Goal: Task Accomplishment & Management: Manage account settings

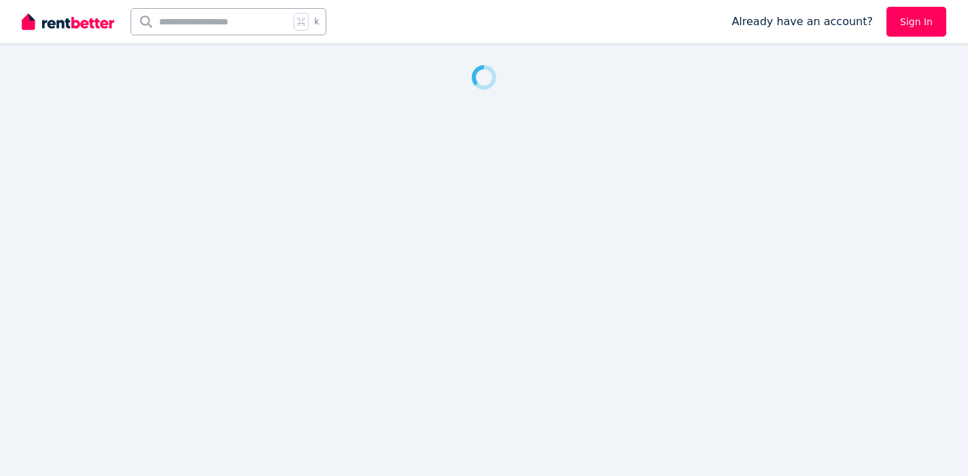
click at [899, 28] on link "Sign In" at bounding box center [916, 22] width 60 height 30
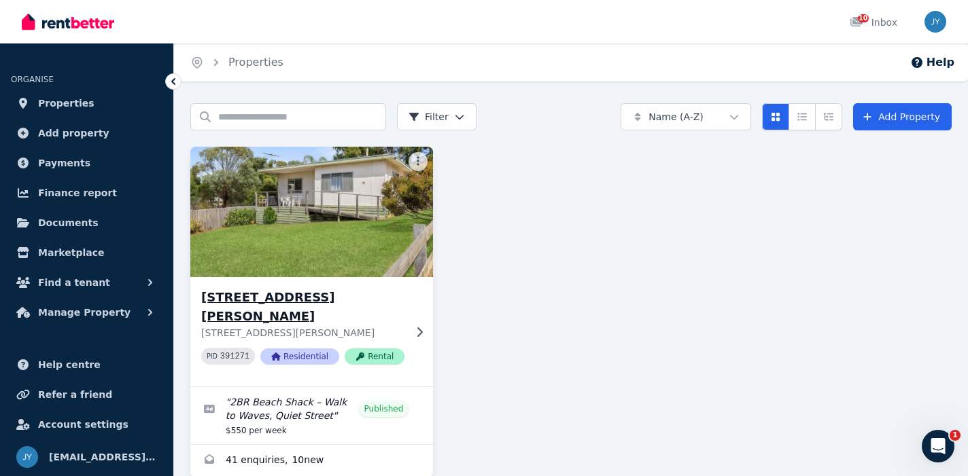
click at [418, 327] on icon at bounding box center [419, 332] width 14 height 11
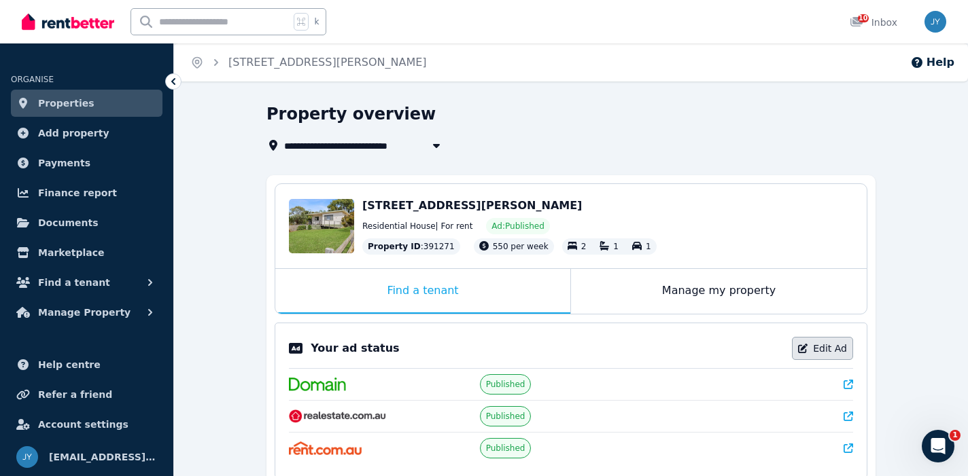
click at [812, 347] on link "Edit Ad" at bounding box center [822, 348] width 61 height 23
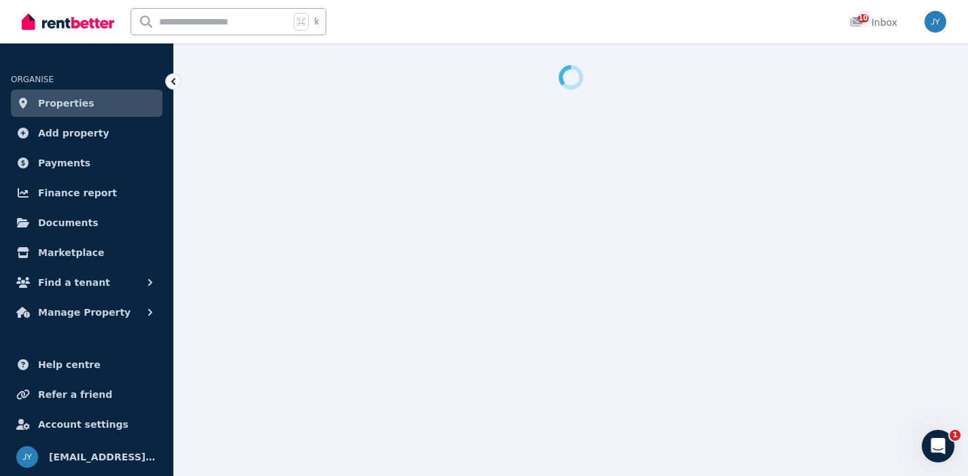
select select "***"
select select "**********"
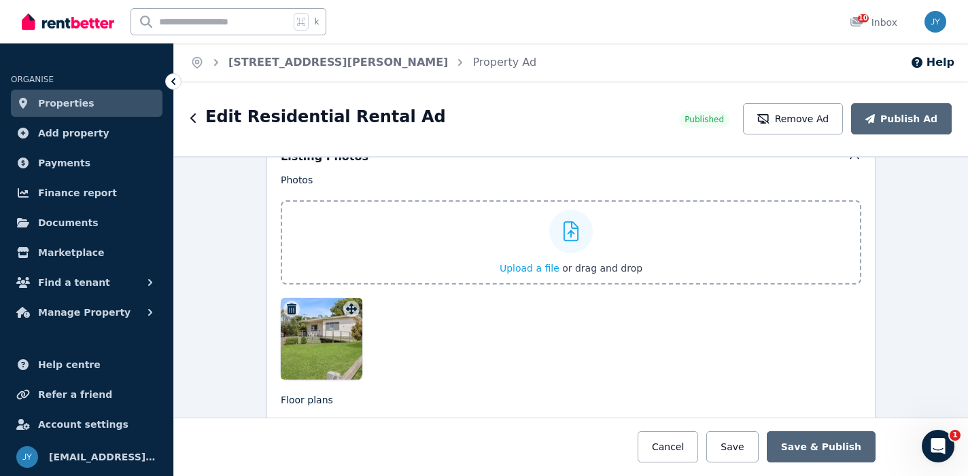
scroll to position [1714, 0]
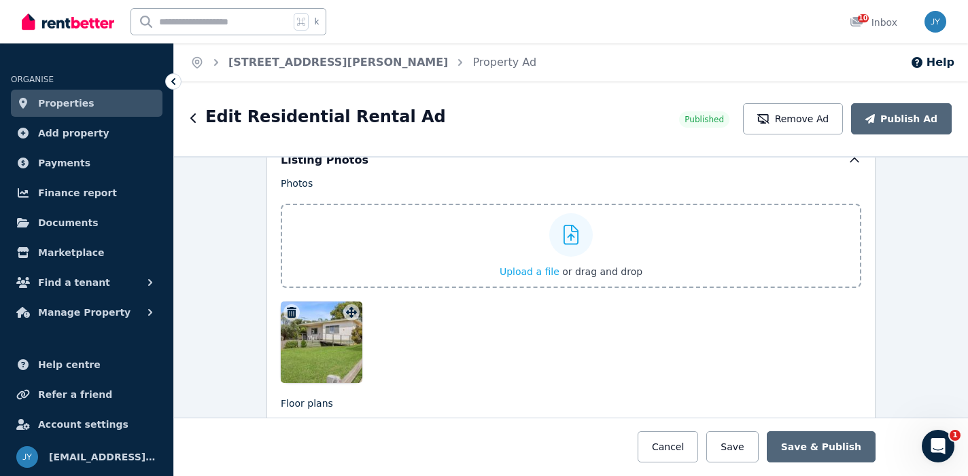
click at [293, 317] on icon "button" at bounding box center [292, 312] width 10 height 11
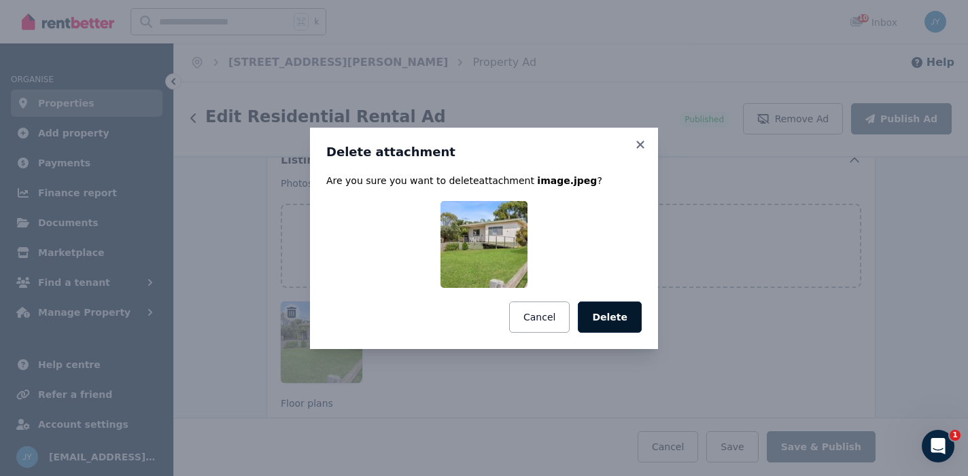
click at [618, 319] on button "Delete" at bounding box center [610, 317] width 64 height 31
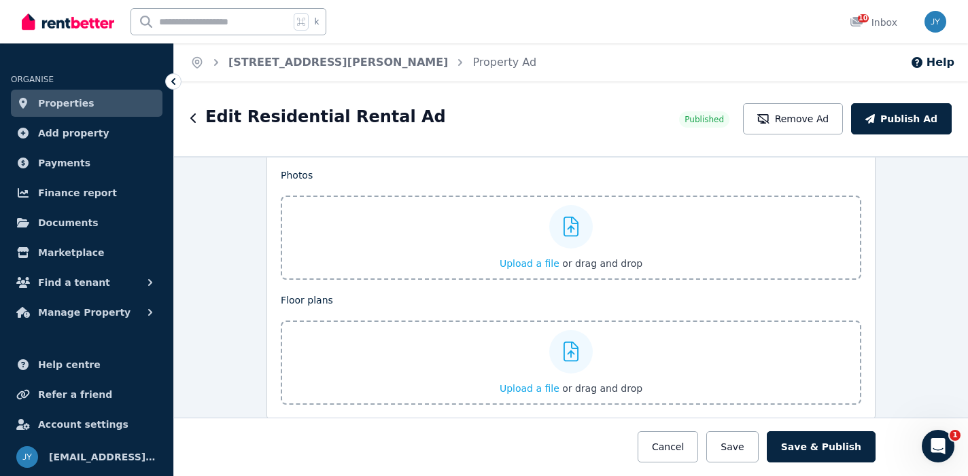
scroll to position [1724, 0]
click at [572, 232] on icon at bounding box center [571, 225] width 16 height 20
click at [0, 0] on input "Upload a file or drag and drop" at bounding box center [0, 0] width 0 height 0
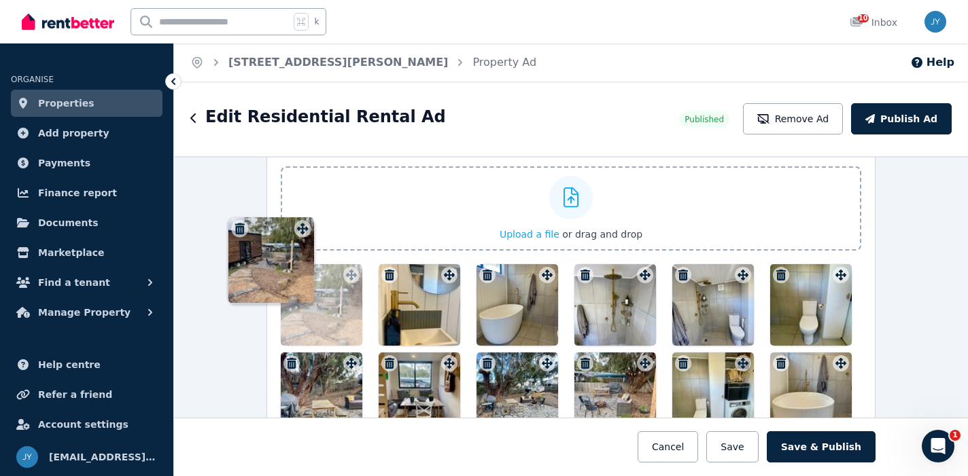
scroll to position [1750, 0]
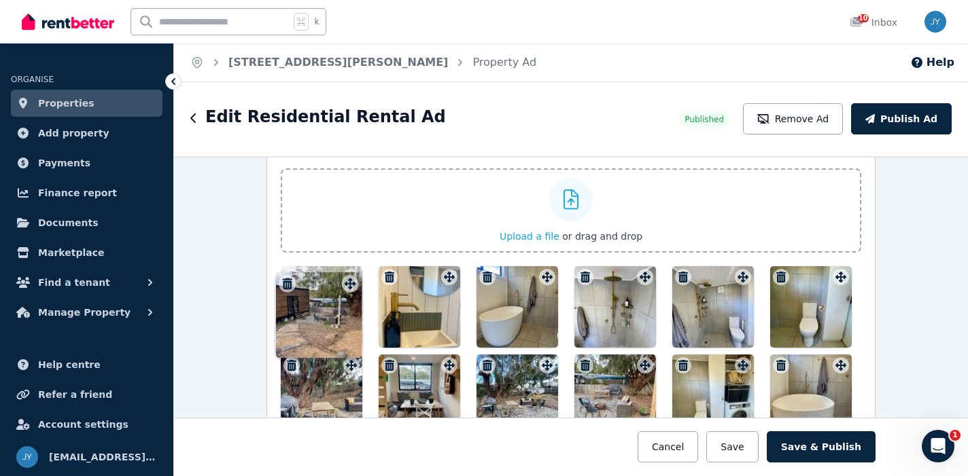
drag, startPoint x: 836, startPoint y: 225, endPoint x: 344, endPoint y: 271, distance: 494.1
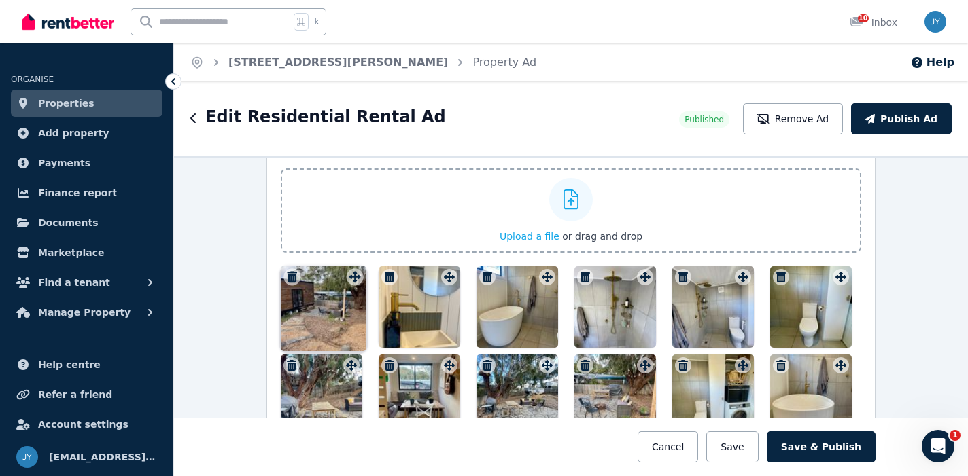
click at [344, 272] on icon at bounding box center [351, 277] width 14 height 11
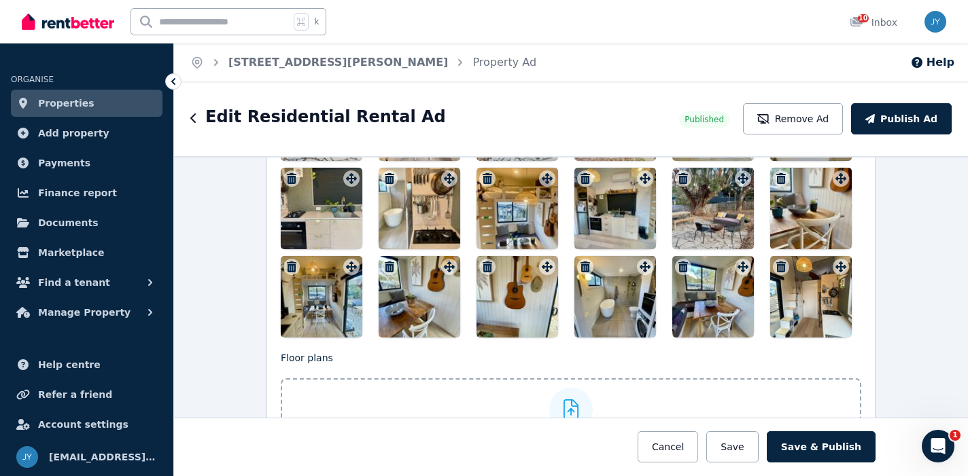
scroll to position [2026, 0]
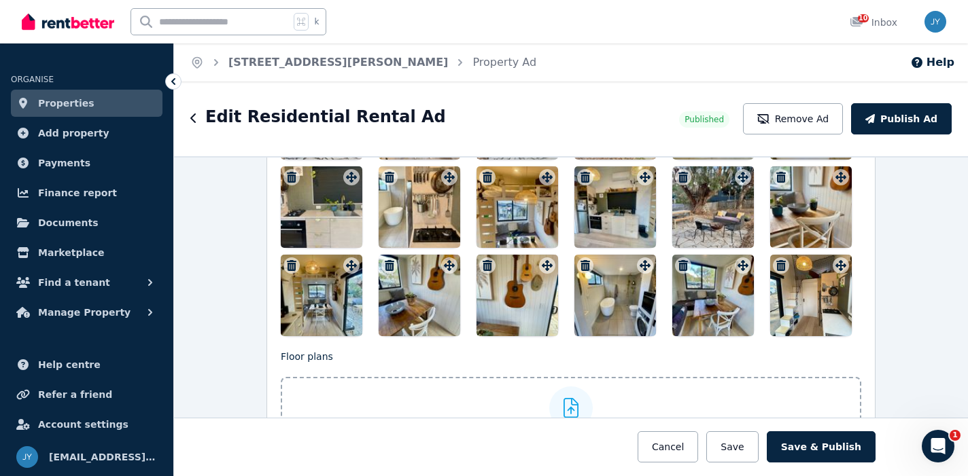
click at [775, 266] on icon "button" at bounding box center [781, 265] width 14 height 11
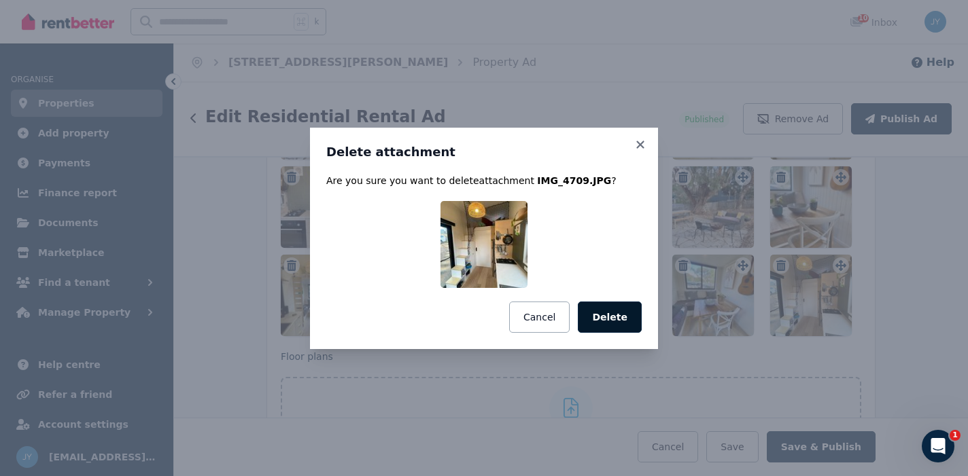
click at [607, 315] on button "Delete" at bounding box center [610, 317] width 64 height 31
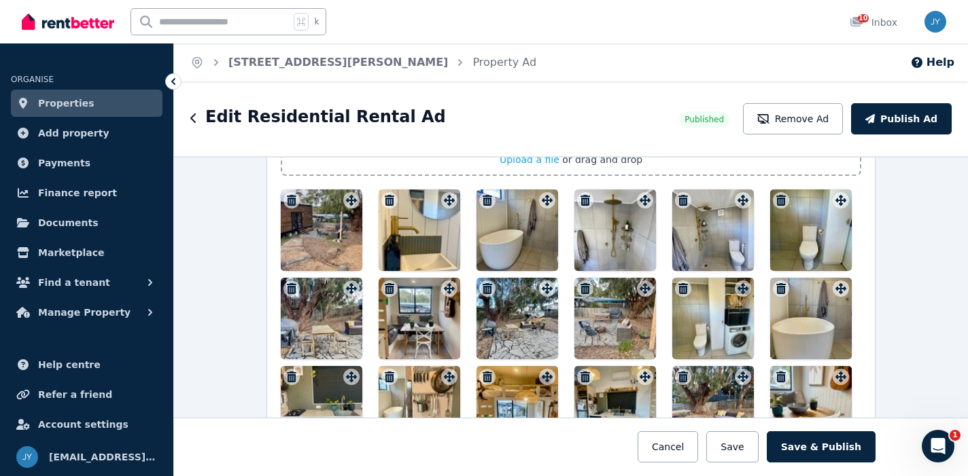
scroll to position [1781, 0]
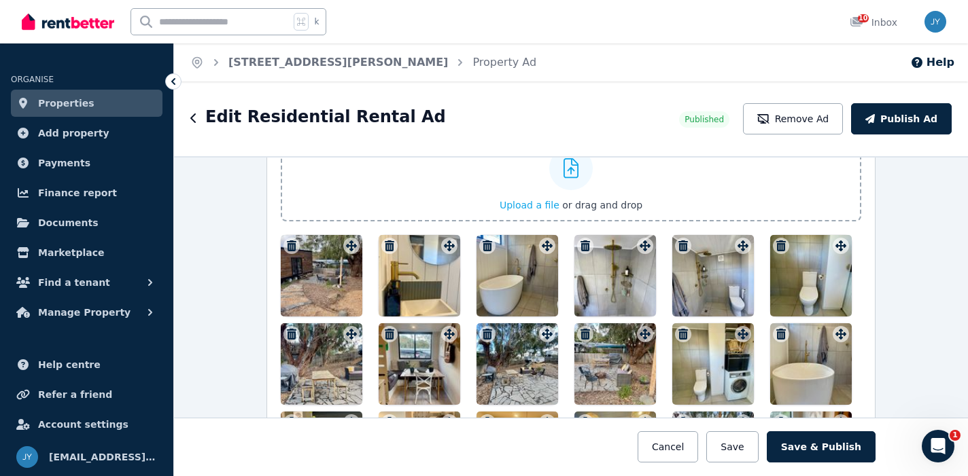
click at [554, 185] on div "Upload a file or drag and drop" at bounding box center [570, 180] width 143 height 82
click at [0, 0] on input "Upload a file or drag and drop" at bounding box center [0, 0] width 0 height 0
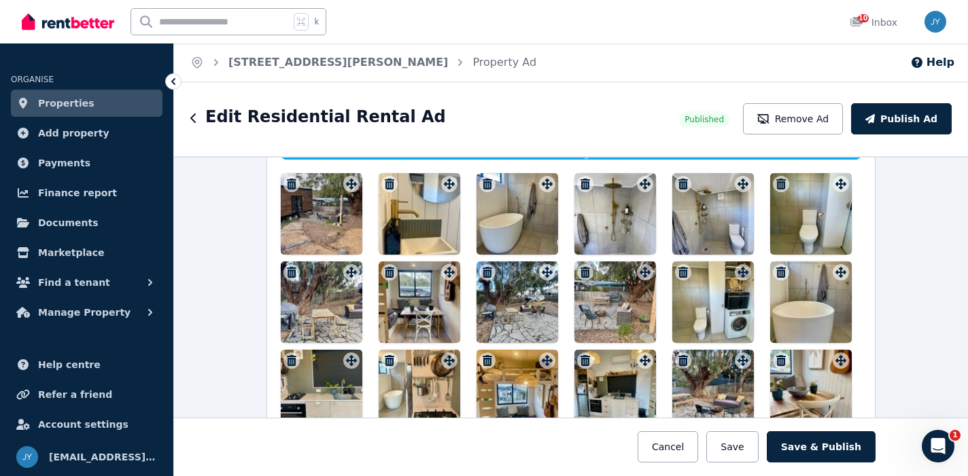
scroll to position [1886, 0]
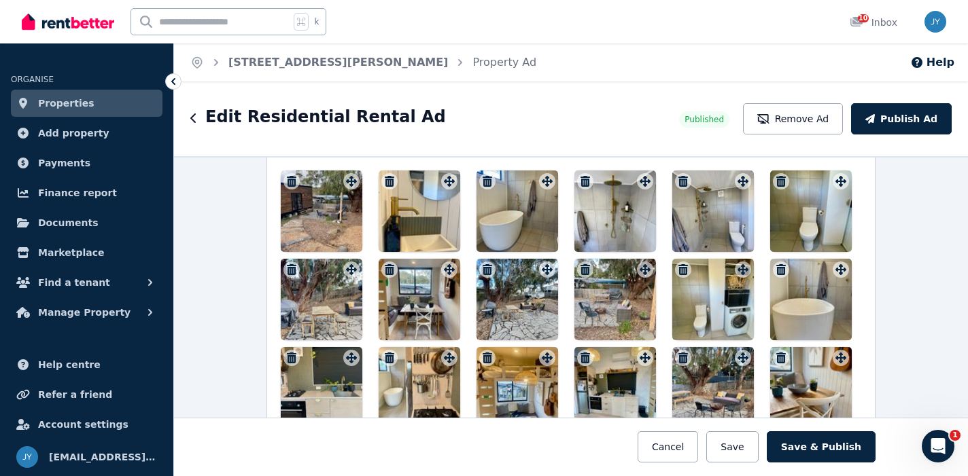
click at [584, 184] on icon "button" at bounding box center [585, 181] width 10 height 11
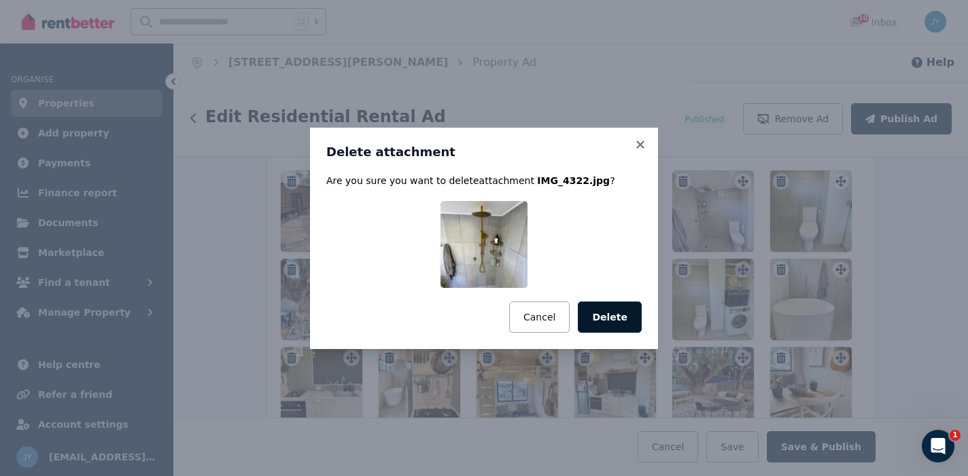
click at [603, 327] on button "Delete" at bounding box center [610, 317] width 64 height 31
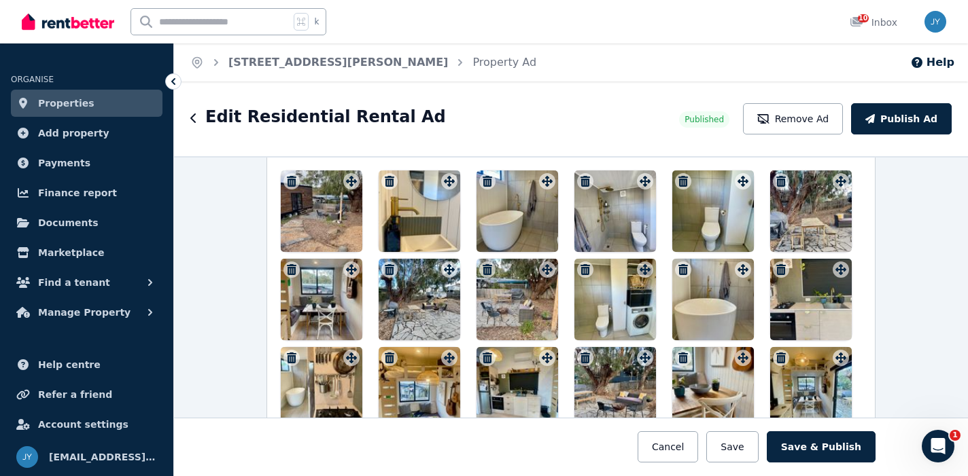
click at [389, 185] on icon "button" at bounding box center [390, 181] width 10 height 11
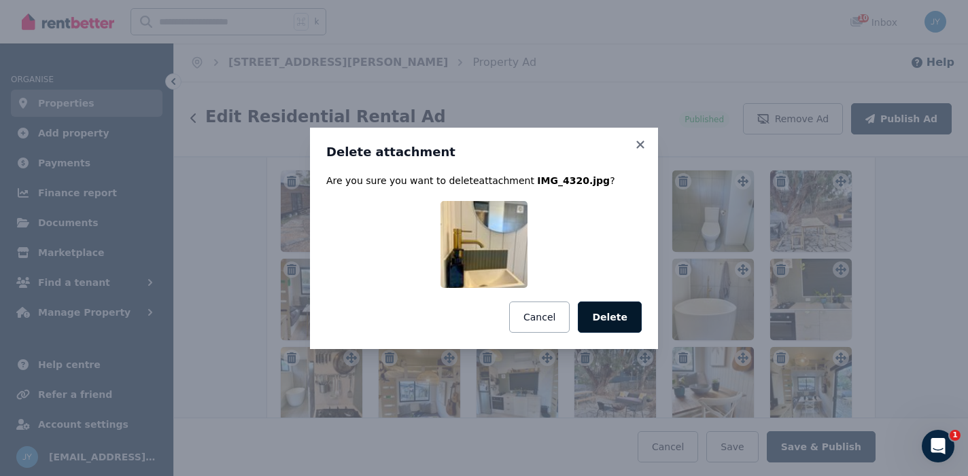
click at [616, 324] on button "Delete" at bounding box center [610, 317] width 64 height 31
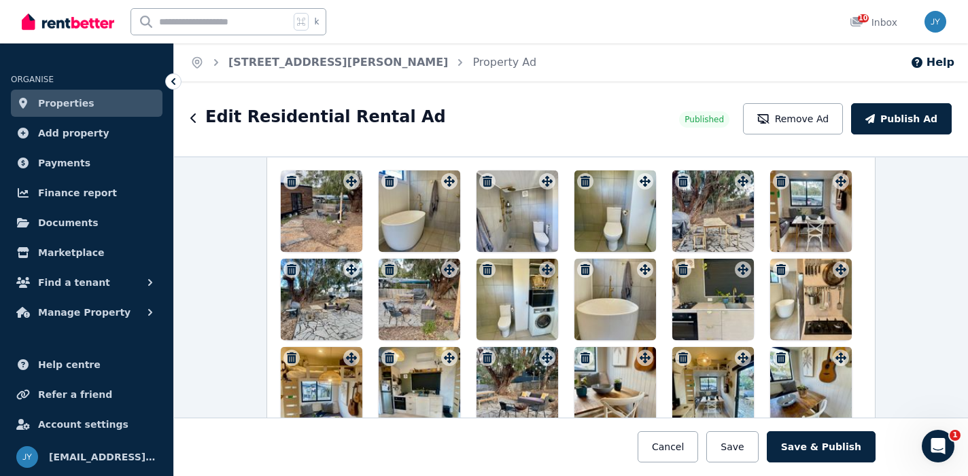
click at [586, 187] on button "button" at bounding box center [585, 181] width 16 height 16
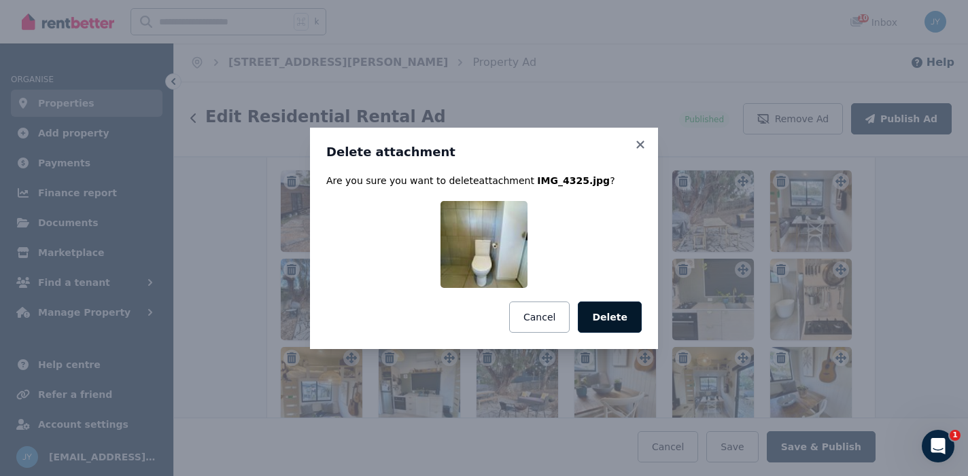
click at [612, 318] on button "Delete" at bounding box center [610, 317] width 64 height 31
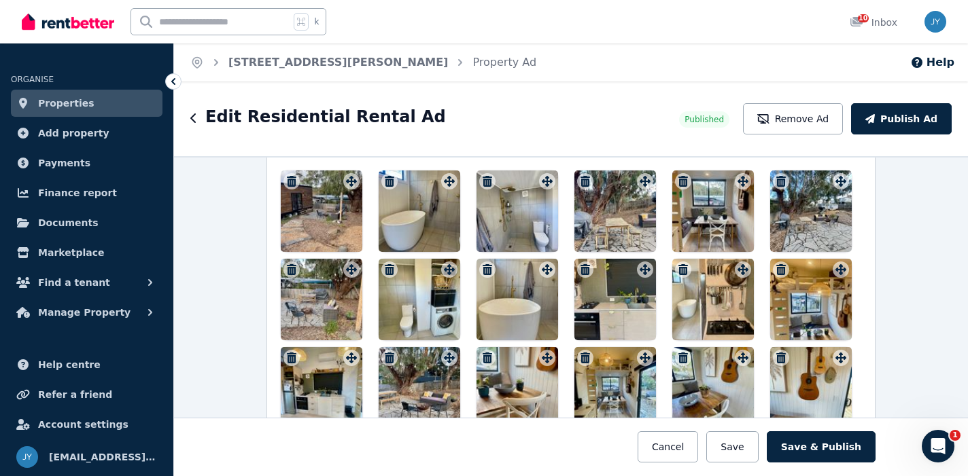
click at [289, 264] on icon "button" at bounding box center [292, 269] width 10 height 11
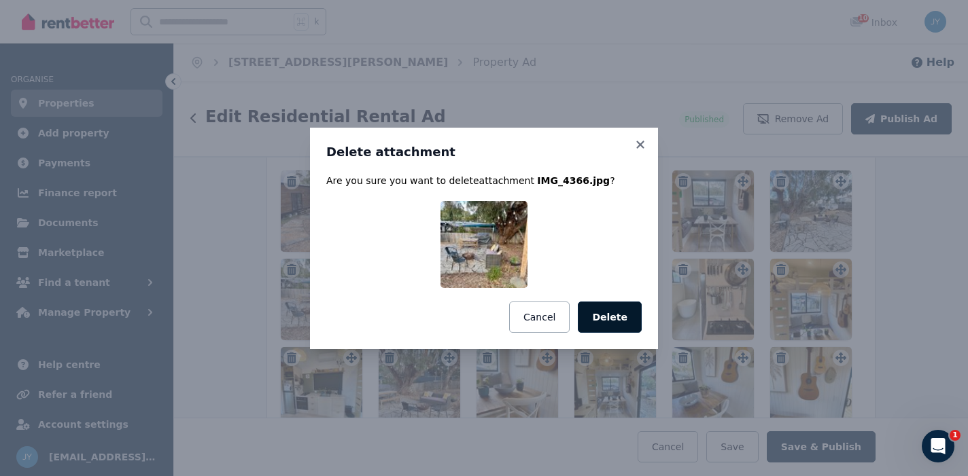
click at [620, 307] on button "Delete" at bounding box center [610, 317] width 64 height 31
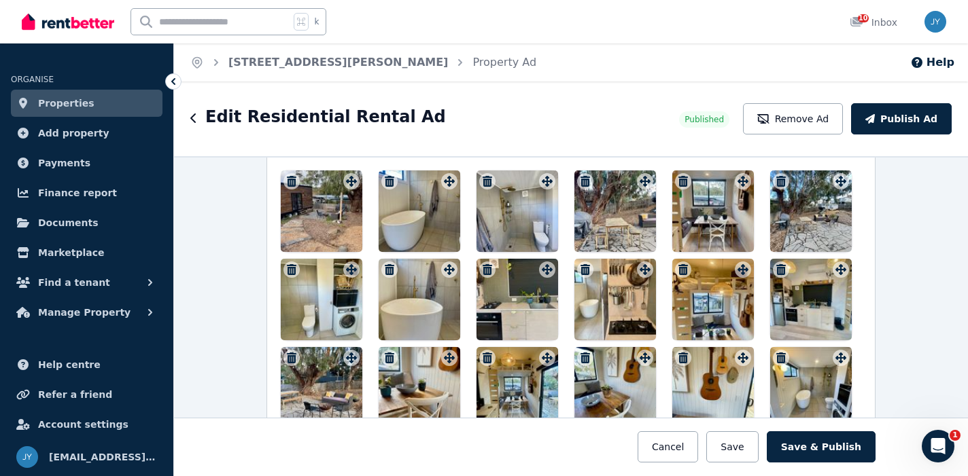
drag, startPoint x: 826, startPoint y: 209, endPoint x: 576, endPoint y: 204, distance: 249.4
click at [573, 204] on div at bounding box center [571, 344] width 580 height 347
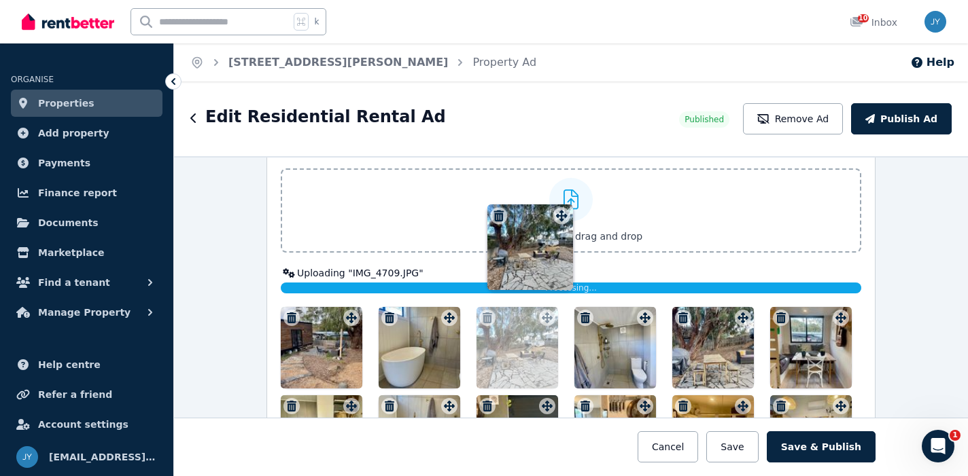
scroll to position [1739, 0]
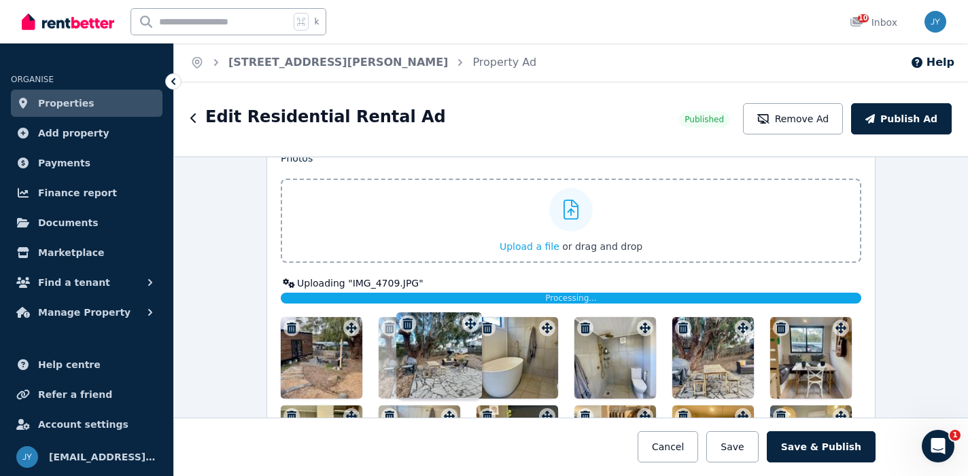
drag, startPoint x: 847, startPoint y: 179, endPoint x: 472, endPoint y: 309, distance: 396.5
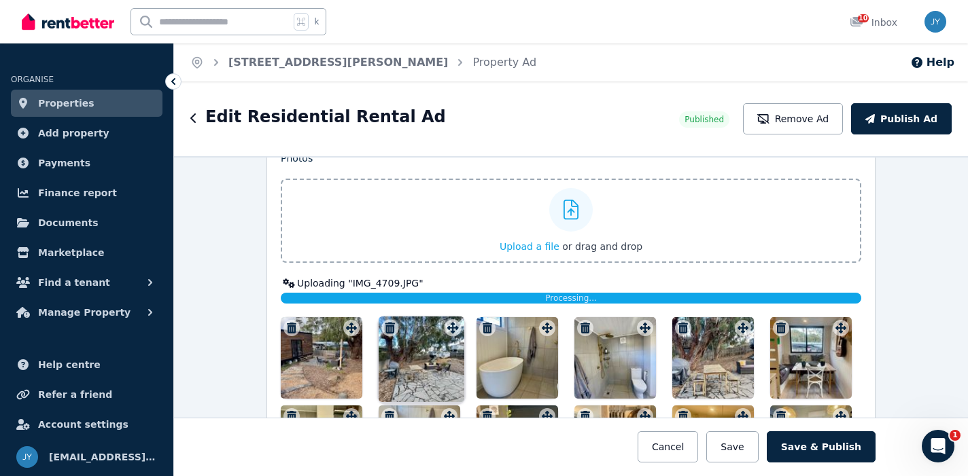
click at [472, 309] on div "Photos Upload a file or drag and drop Uploaded " IMG_4709.JPG " Uploaded " IMG_…" at bounding box center [571, 408] width 580 height 512
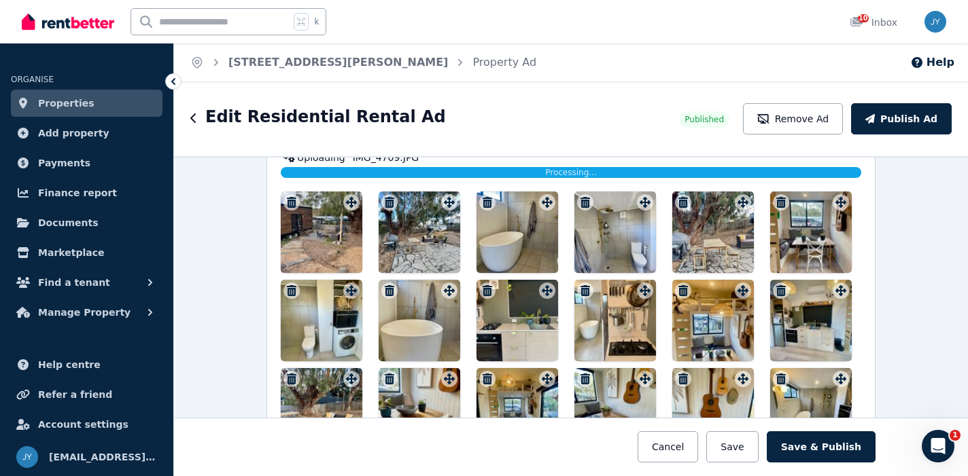
scroll to position [1862, 0]
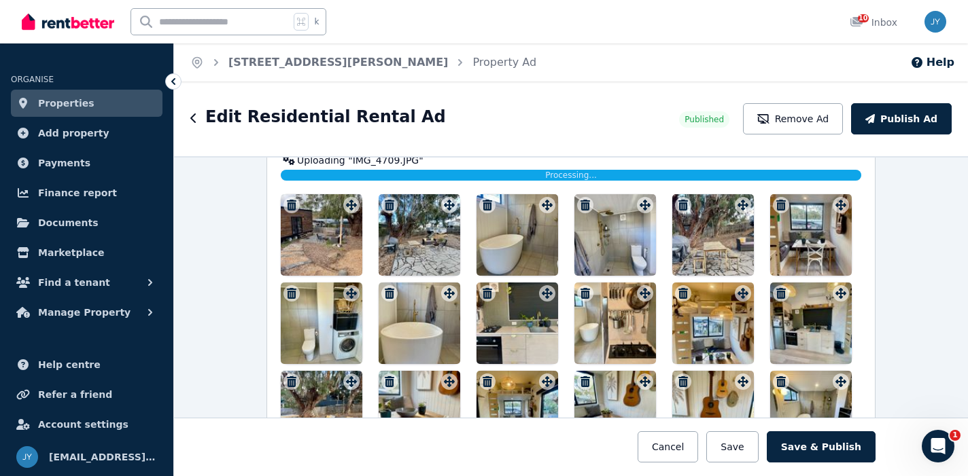
click at [682, 206] on icon "button" at bounding box center [683, 205] width 10 height 11
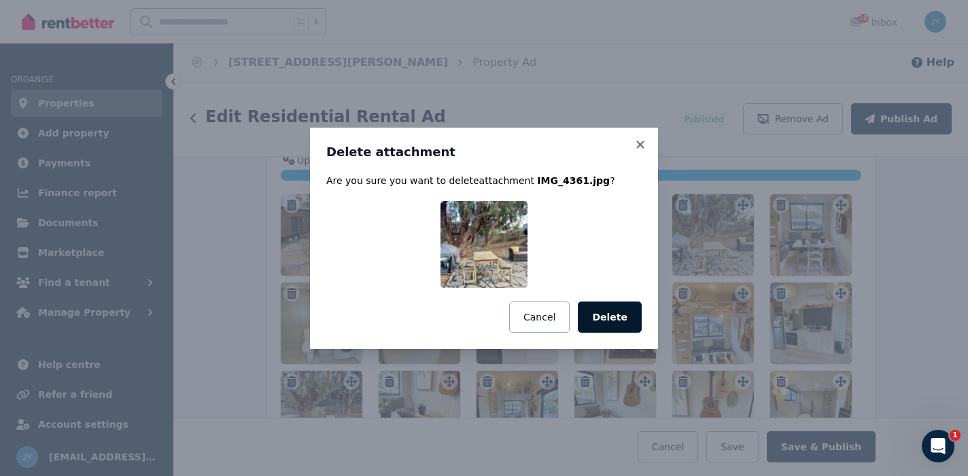
click at [609, 321] on button "Delete" at bounding box center [610, 317] width 64 height 31
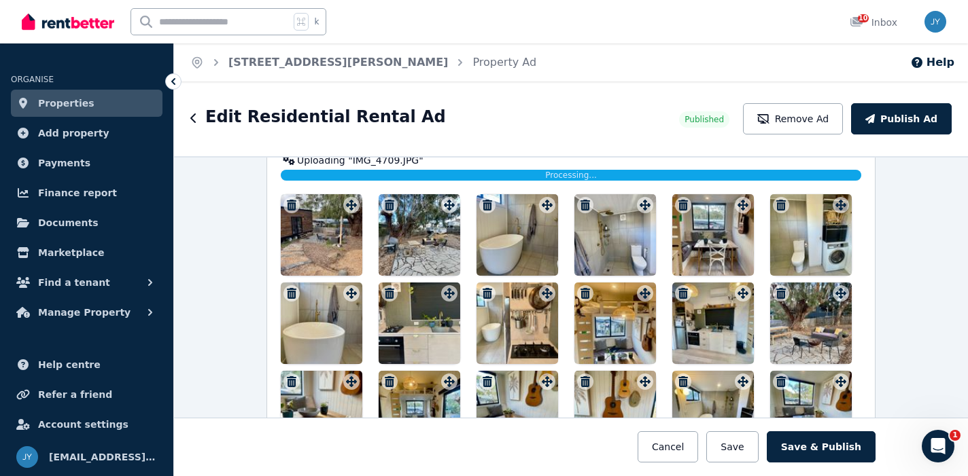
click at [294, 294] on icon "button" at bounding box center [292, 293] width 10 height 11
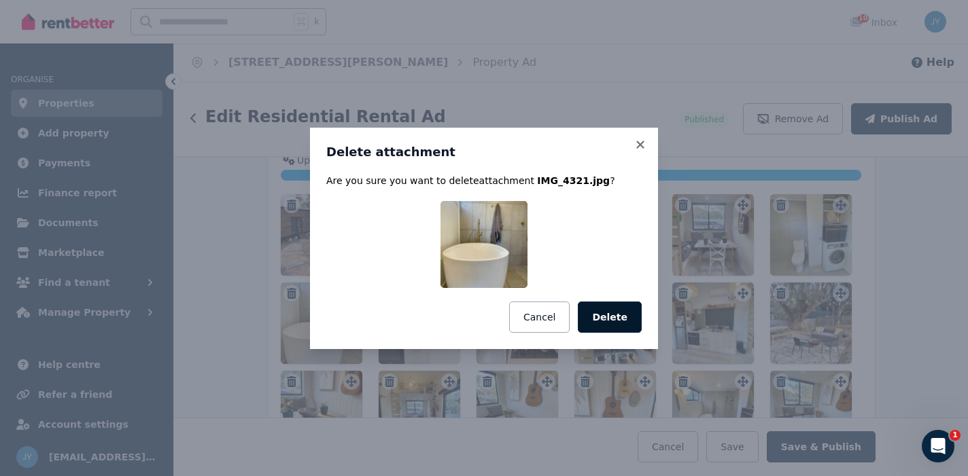
click at [622, 319] on button "Delete" at bounding box center [610, 317] width 64 height 31
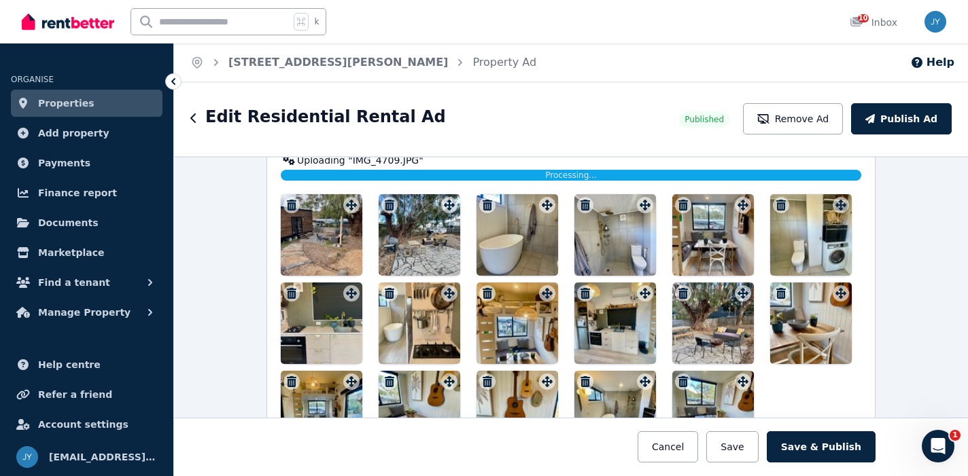
click at [388, 296] on icon "button" at bounding box center [390, 293] width 10 height 11
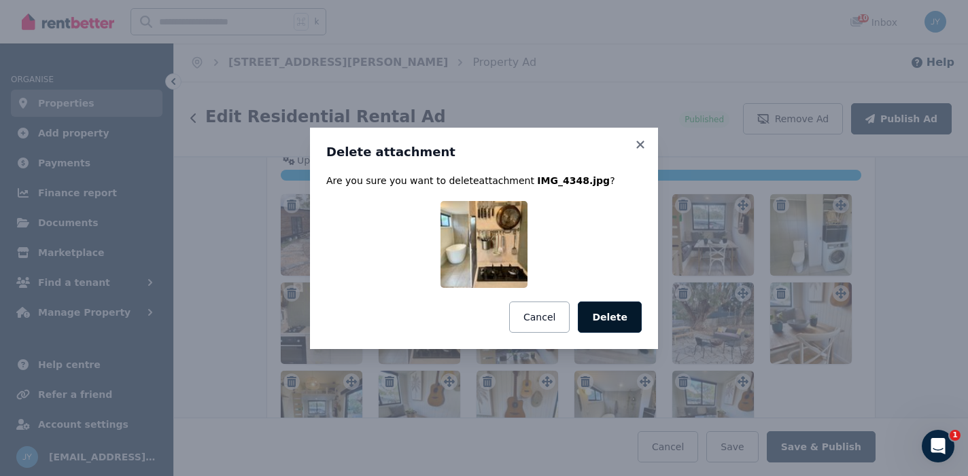
click at [627, 305] on button "Delete" at bounding box center [610, 317] width 64 height 31
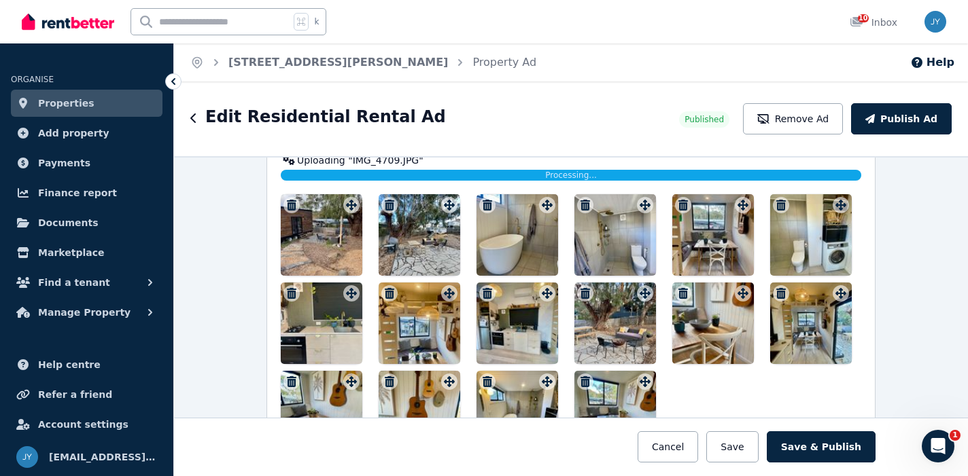
click at [393, 299] on button "button" at bounding box center [389, 293] width 16 height 16
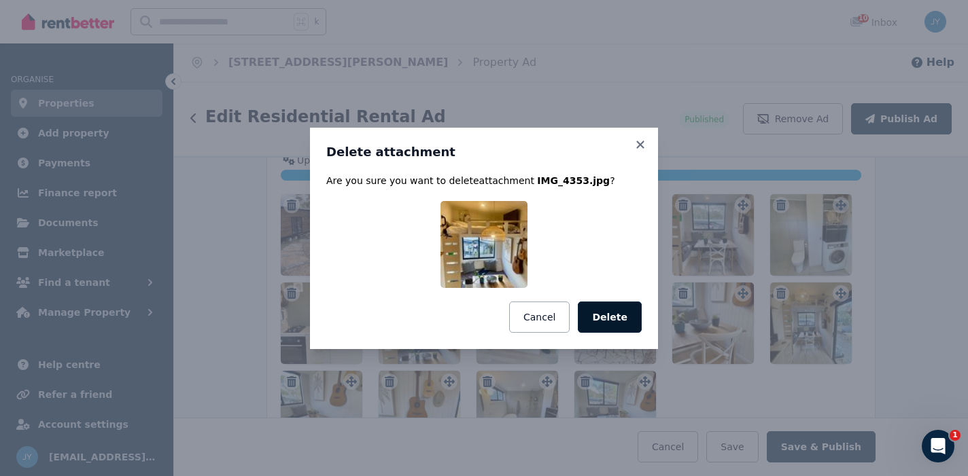
click at [623, 317] on button "Delete" at bounding box center [610, 317] width 64 height 31
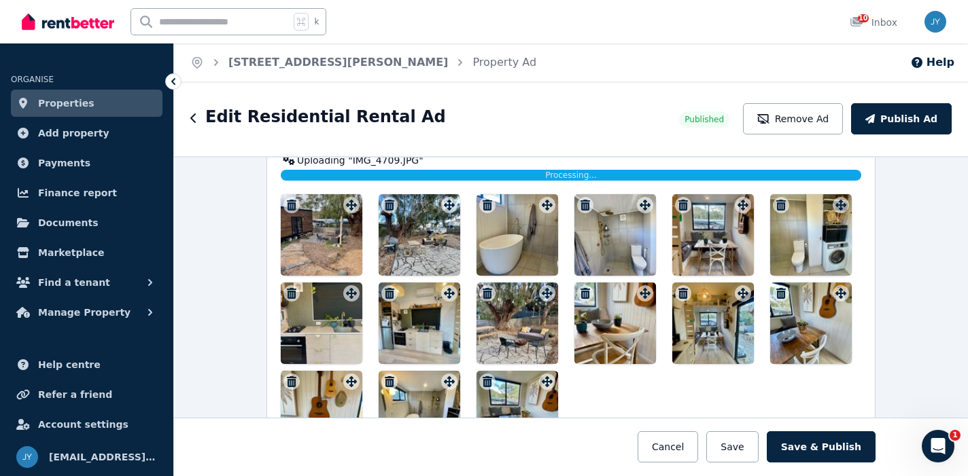
click at [527, 330] on div at bounding box center [517, 324] width 82 height 82
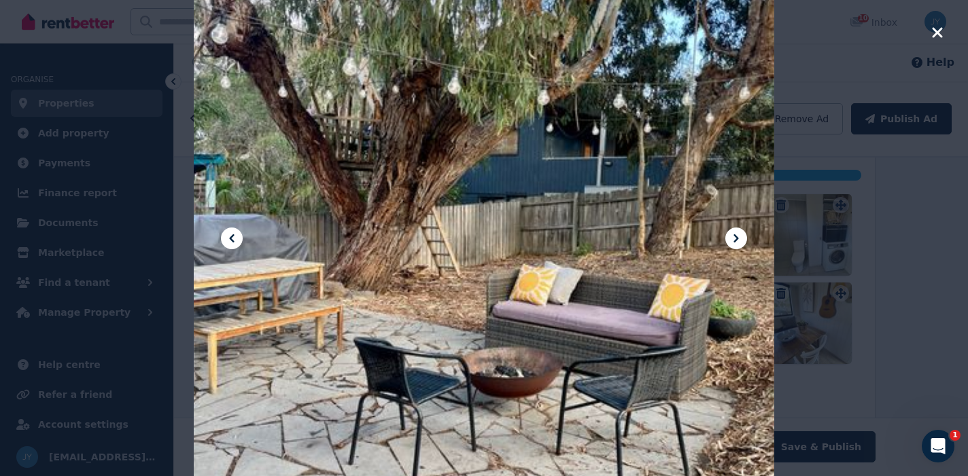
click at [944, 35] on div at bounding box center [484, 238] width 968 height 476
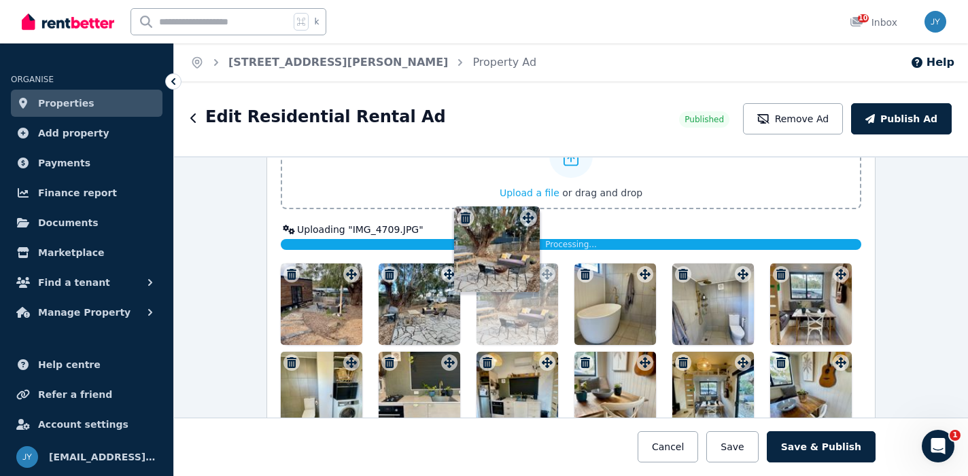
drag, startPoint x: 551, startPoint y: 297, endPoint x: 532, endPoint y: 230, distance: 69.9
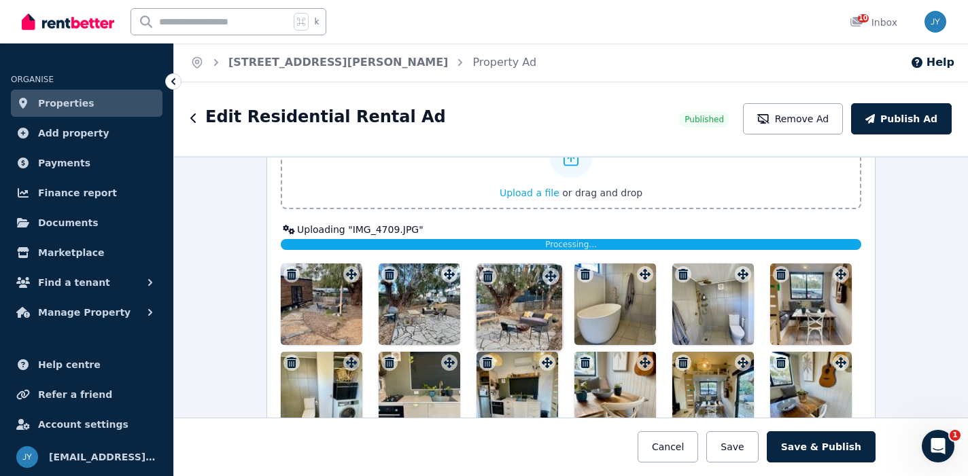
click at [532, 223] on div "Photos Upload a file or drag and drop Uploaded " IMG_4709.JPG " Uploaded " IMG_…" at bounding box center [571, 310] width 580 height 424
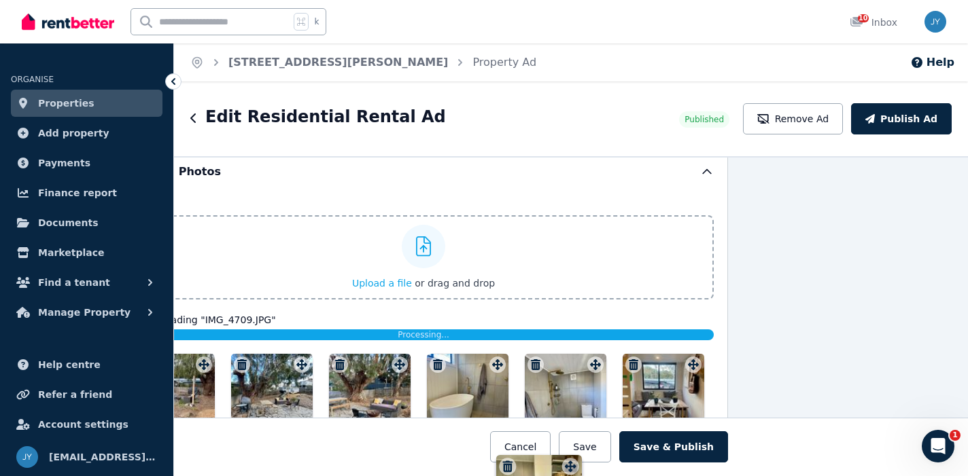
scroll to position [1812, 147]
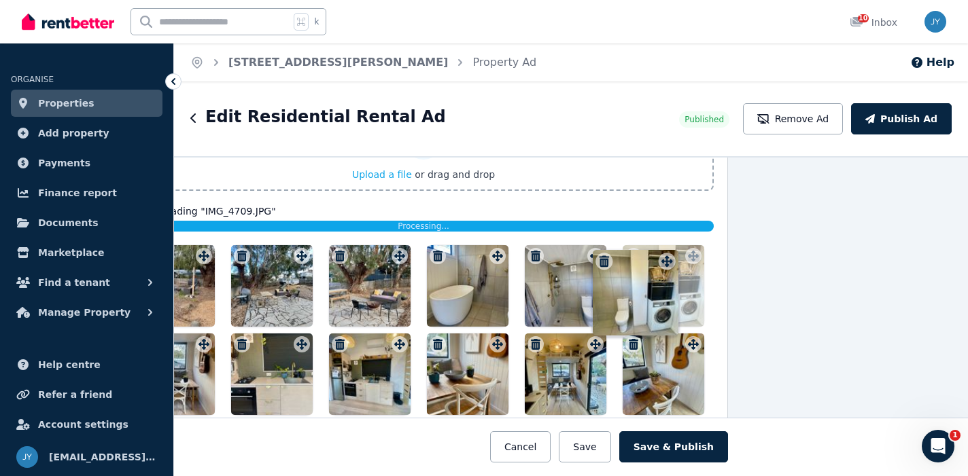
drag, startPoint x: 346, startPoint y: 253, endPoint x: 659, endPoint y: 245, distance: 313.3
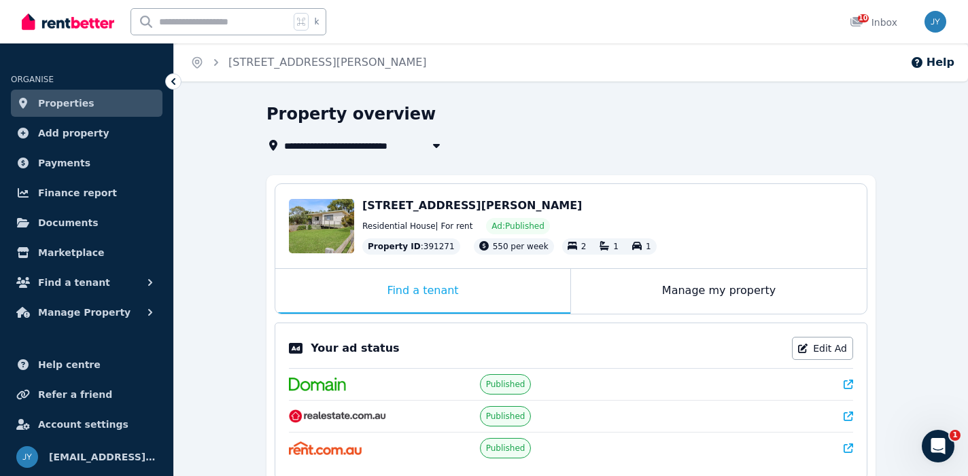
select select "***"
select select "**********"
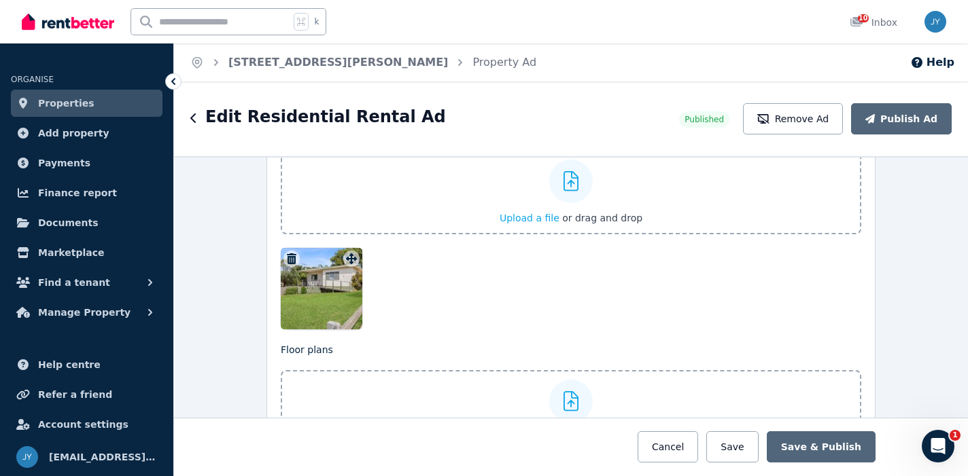
scroll to position [1750, 0]
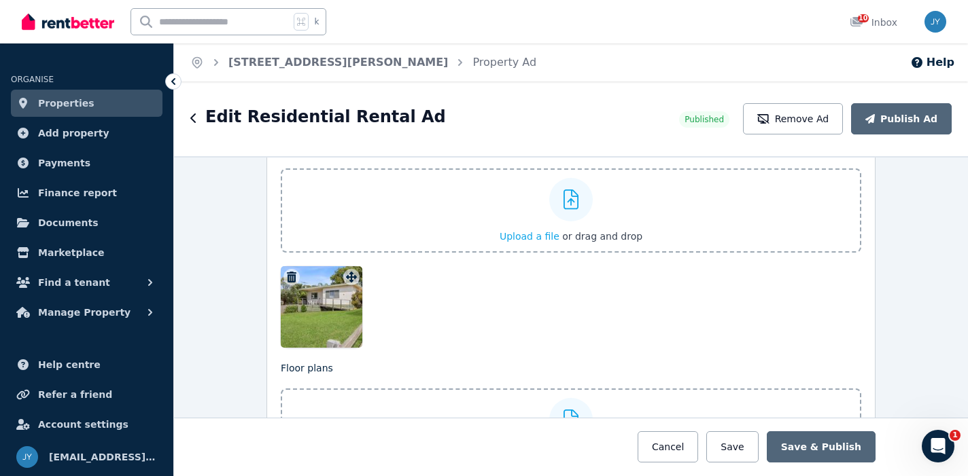
click at [296, 277] on icon "button" at bounding box center [292, 277] width 14 height 11
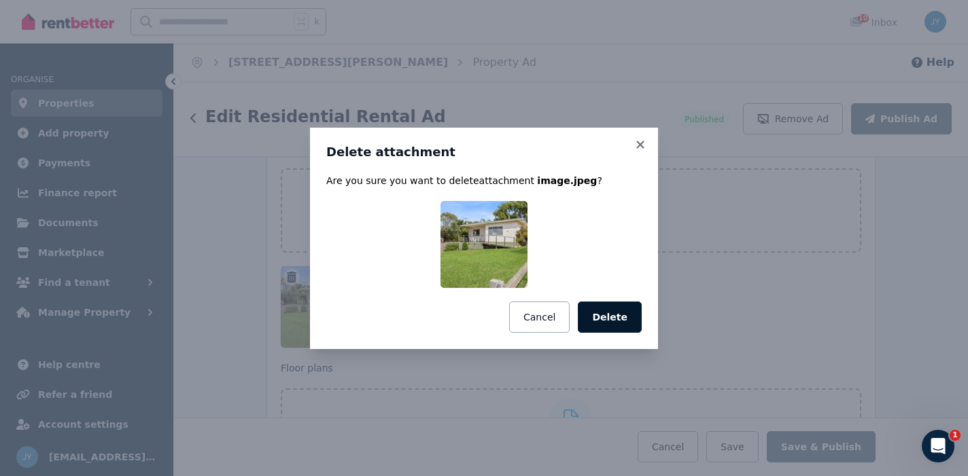
click at [609, 316] on button "Delete" at bounding box center [610, 317] width 64 height 31
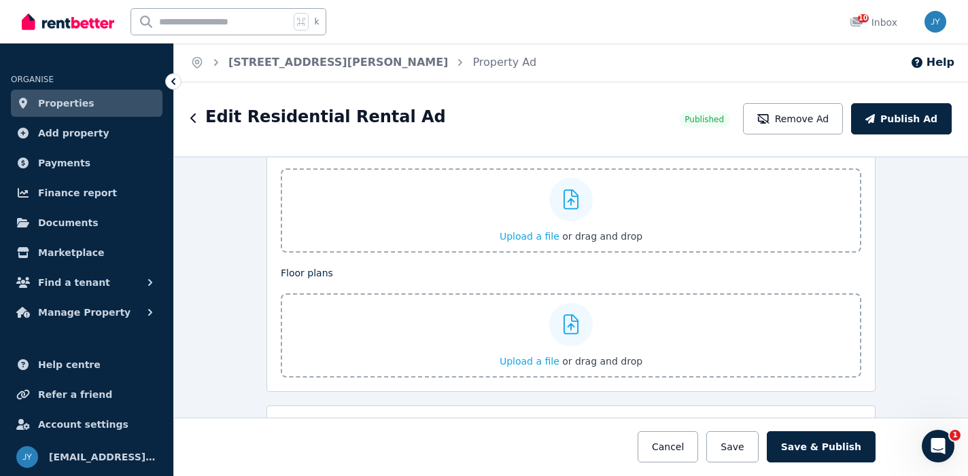
click at [573, 200] on icon at bounding box center [571, 200] width 16 height 20
click at [0, 0] on input "Upload a file or drag and drop" at bounding box center [0, 0] width 0 height 0
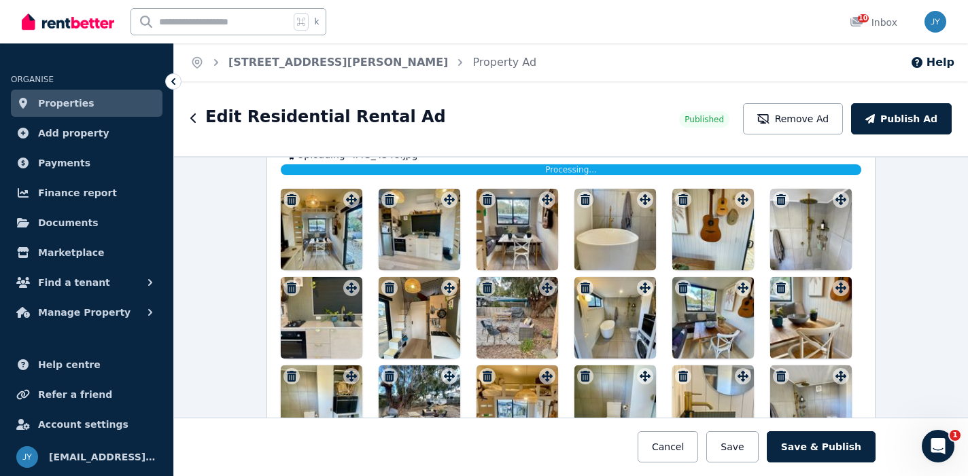
scroll to position [1867, 0]
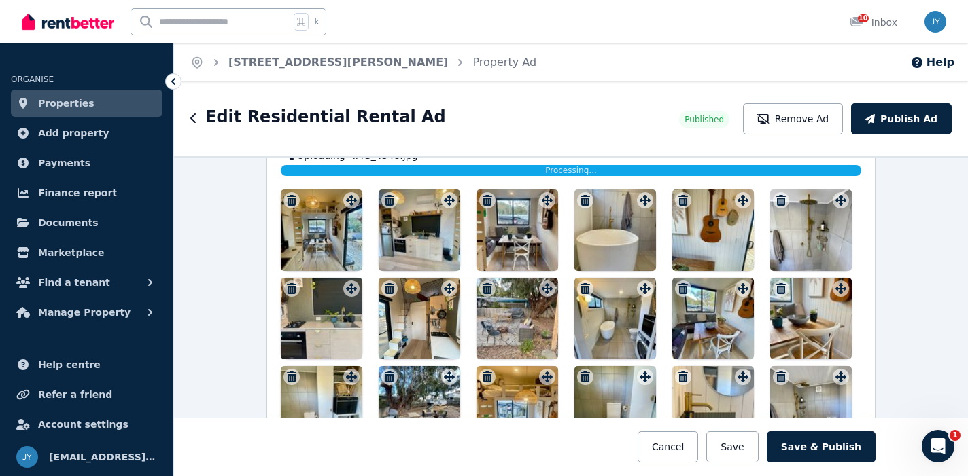
click at [586, 198] on icon "button" at bounding box center [585, 200] width 14 height 11
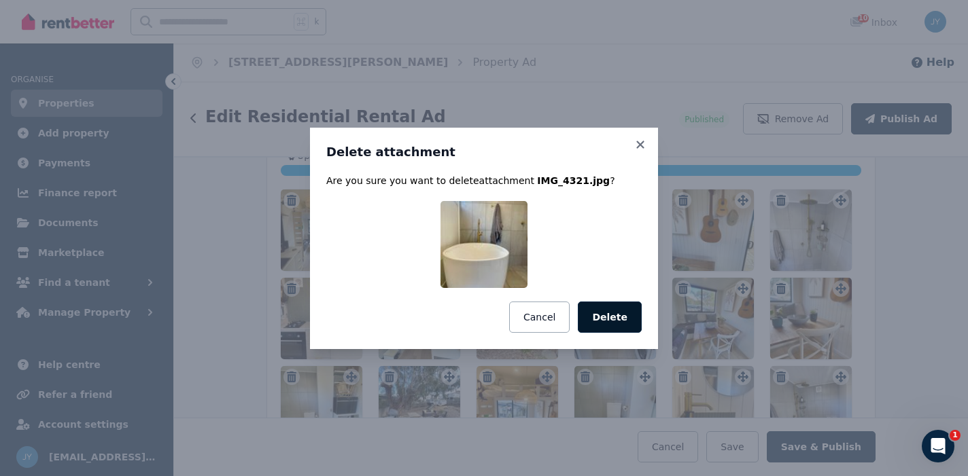
click at [609, 314] on button "Delete" at bounding box center [610, 317] width 64 height 31
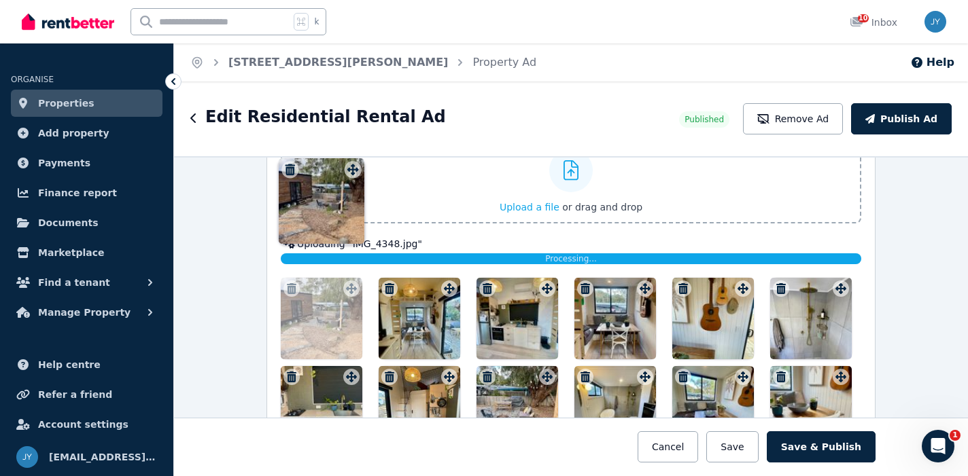
scroll to position [1676, 0]
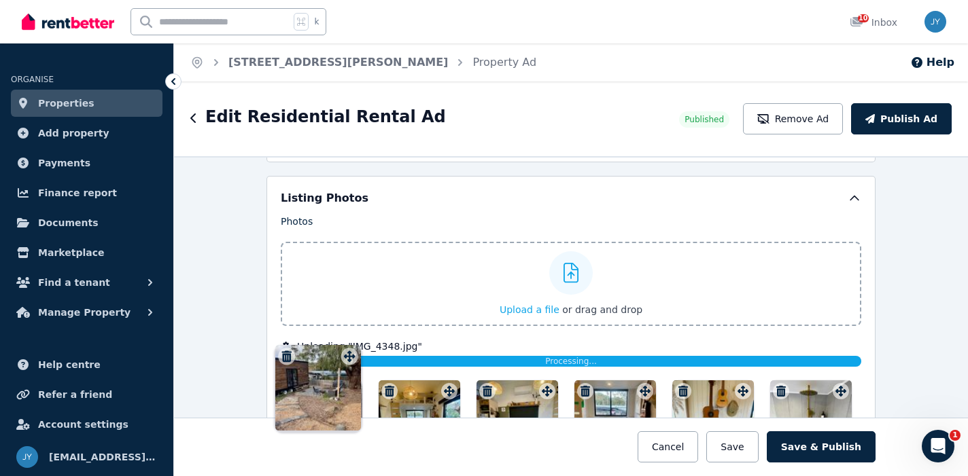
drag, startPoint x: 644, startPoint y: 306, endPoint x: 347, endPoint y: 342, distance: 299.0
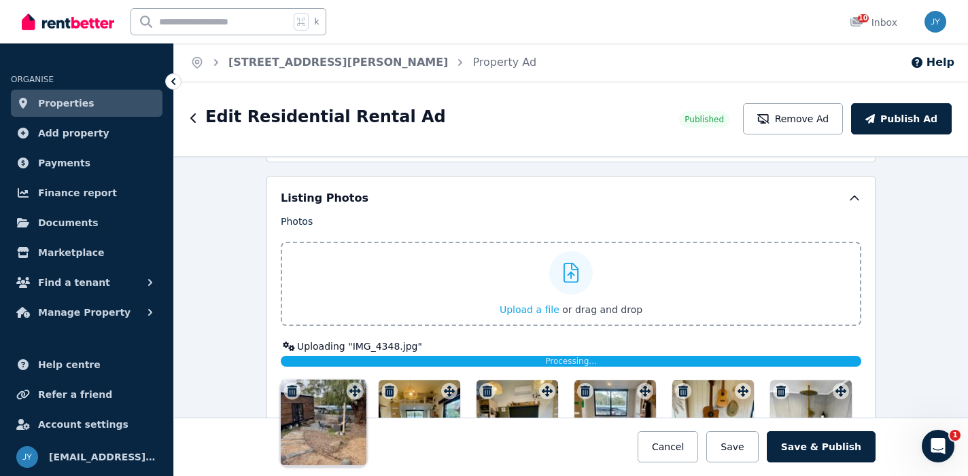
click at [347, 342] on div "Photos Upload a file or drag and drop Uploaded " IMG_4709.JPG " Uploaded " IMG_…" at bounding box center [571, 471] width 580 height 512
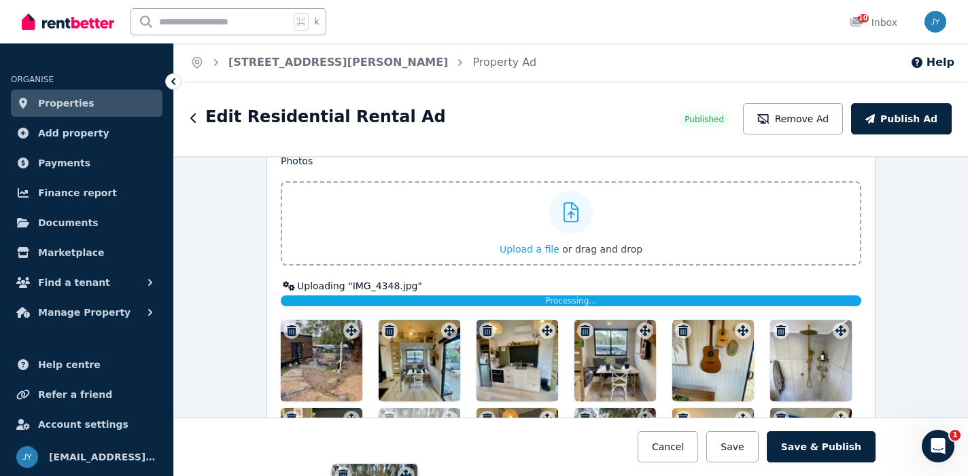
scroll to position [1769, 0]
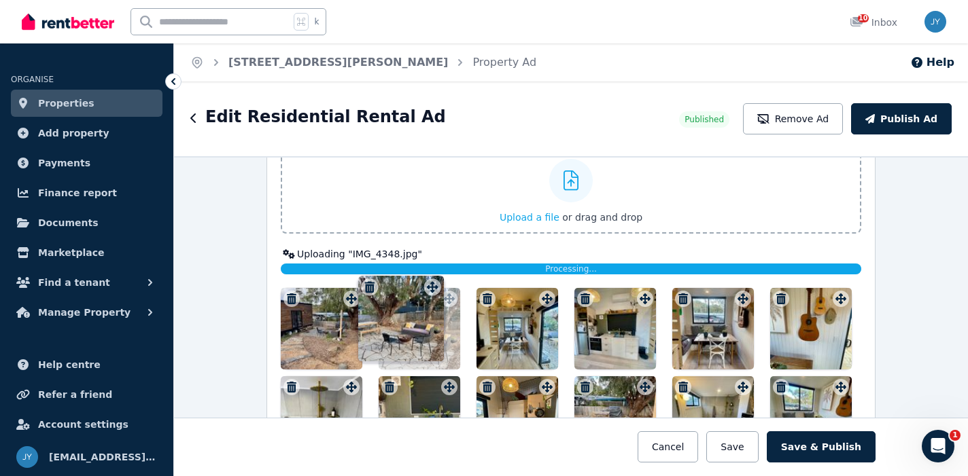
drag, startPoint x: 648, startPoint y: 384, endPoint x: 430, endPoint y: 280, distance: 241.0
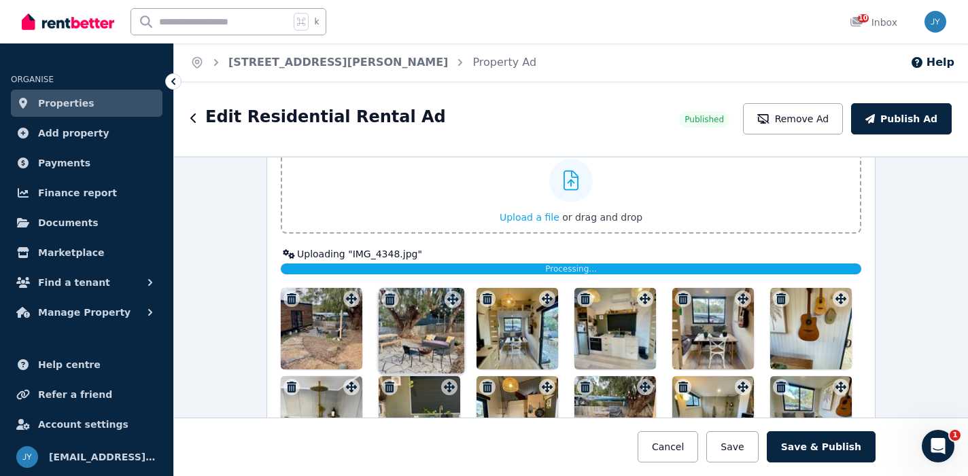
click at [430, 280] on div "Photos Upload a file or drag and drop Uploaded " IMG_4709.JPG " Uploaded " IMG_…" at bounding box center [571, 378] width 580 height 512
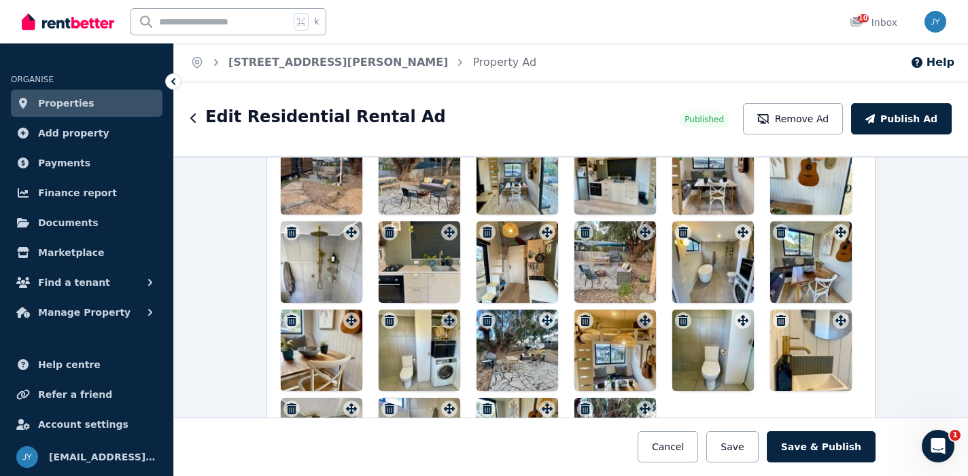
scroll to position [1926, 0]
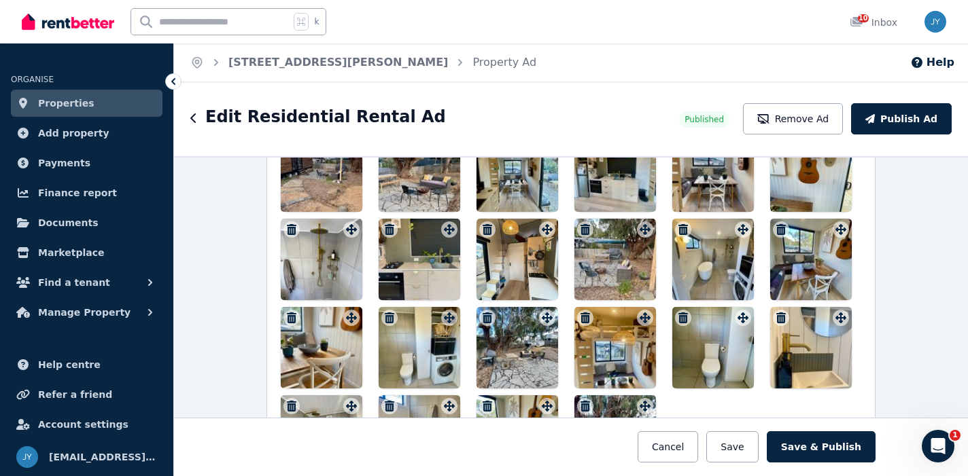
click at [684, 318] on icon "button" at bounding box center [683, 318] width 10 height 11
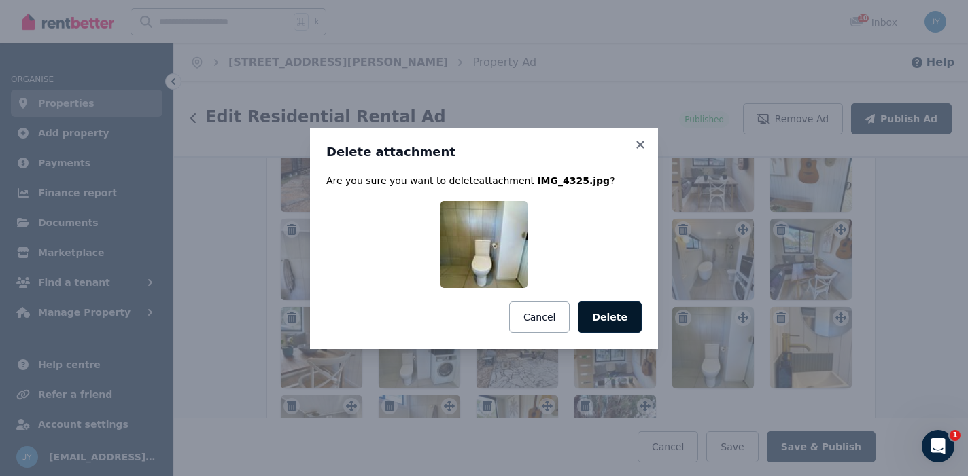
click at [591, 304] on button "Delete" at bounding box center [610, 317] width 64 height 31
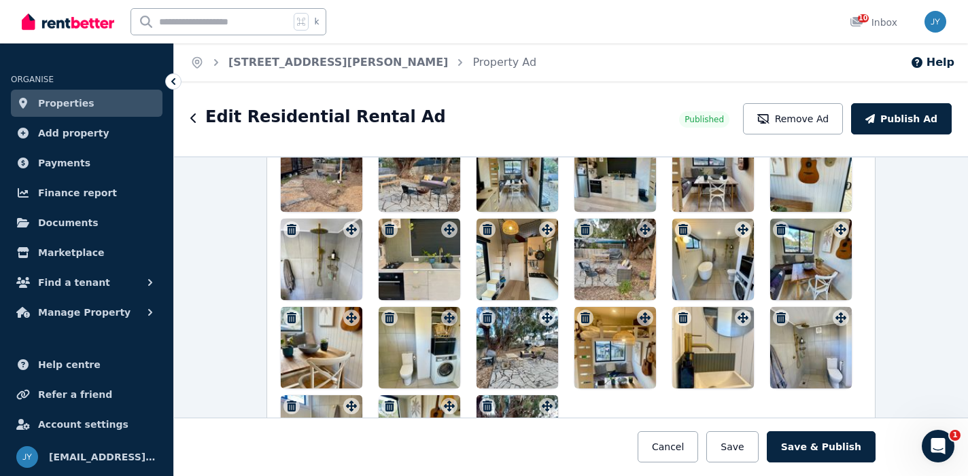
click at [686, 319] on icon "button" at bounding box center [683, 318] width 10 height 11
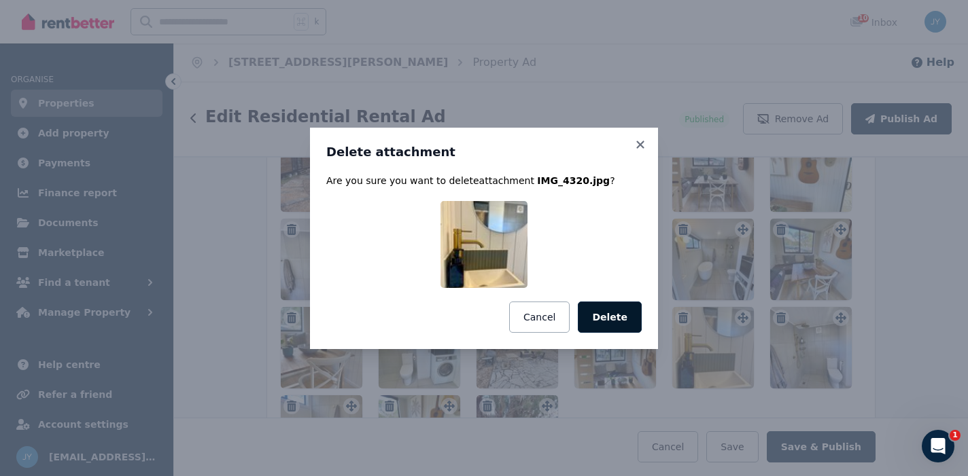
click at [620, 321] on button "Delete" at bounding box center [610, 317] width 64 height 31
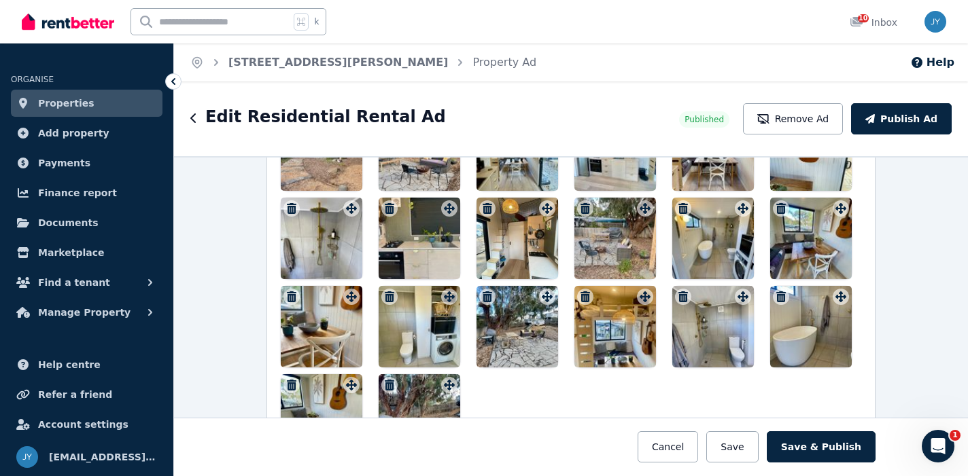
scroll to position [1949, 0]
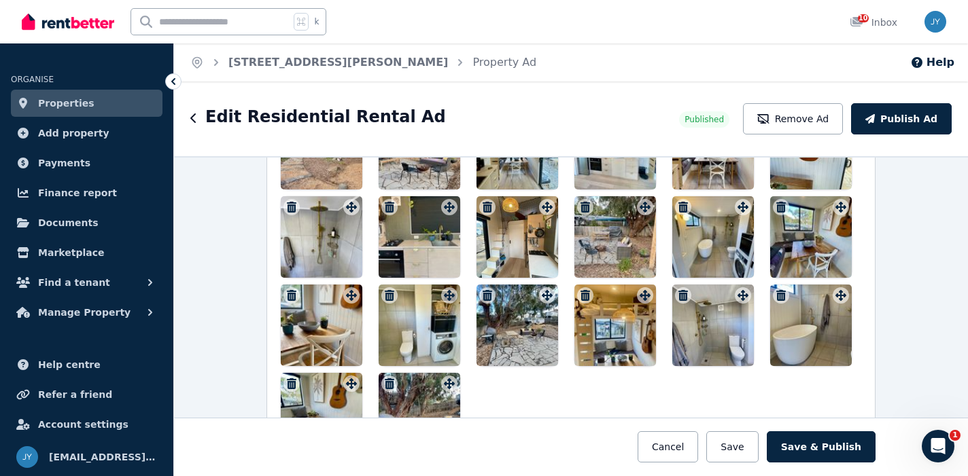
drag, startPoint x: 422, startPoint y: 314, endPoint x: 765, endPoint y: 324, distance: 343.3
click at [765, 324] on div at bounding box center [571, 281] width 580 height 347
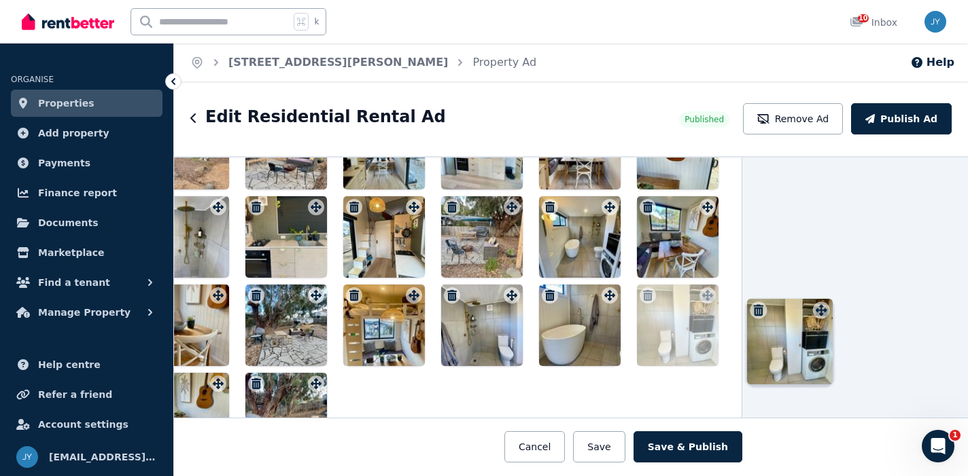
scroll to position [1949, 138]
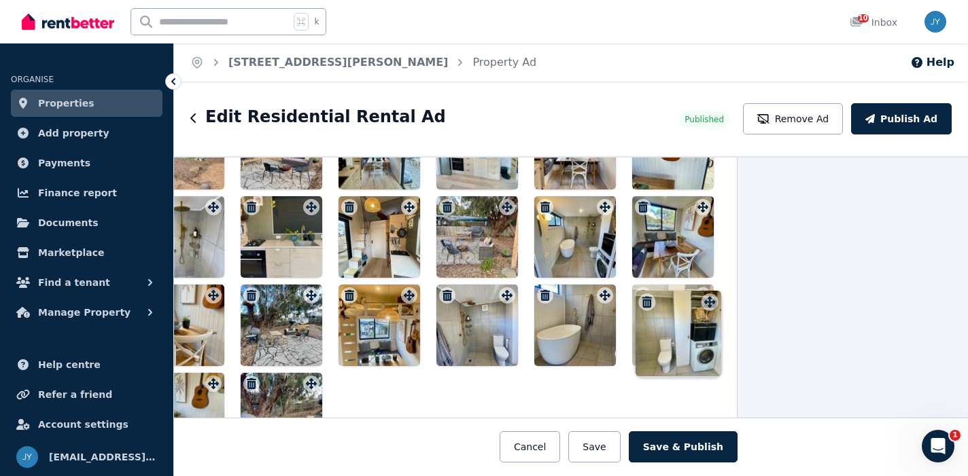
drag, startPoint x: 453, startPoint y: 295, endPoint x: 711, endPoint y: 289, distance: 258.3
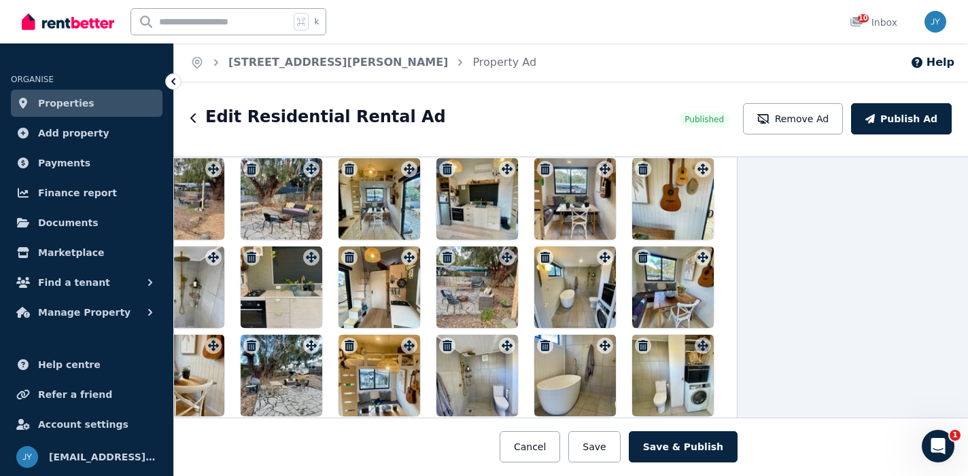
scroll to position [1890, 138]
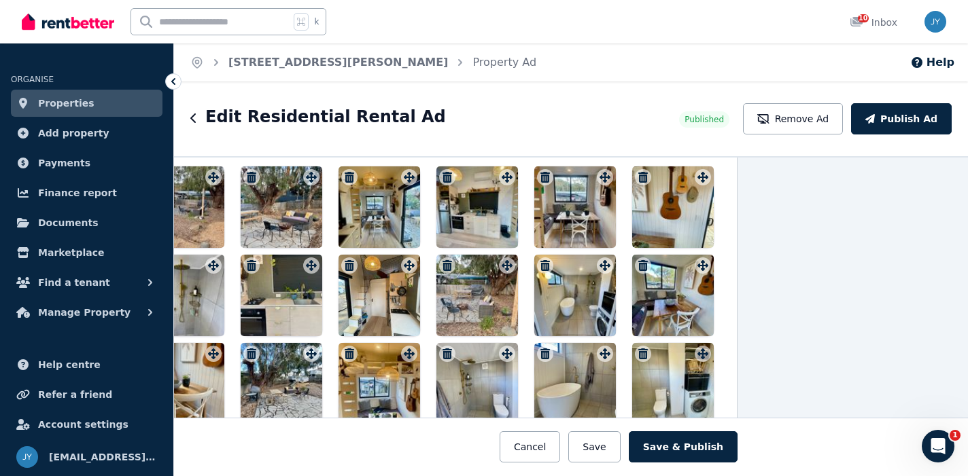
click at [544, 265] on icon "button" at bounding box center [545, 265] width 14 height 11
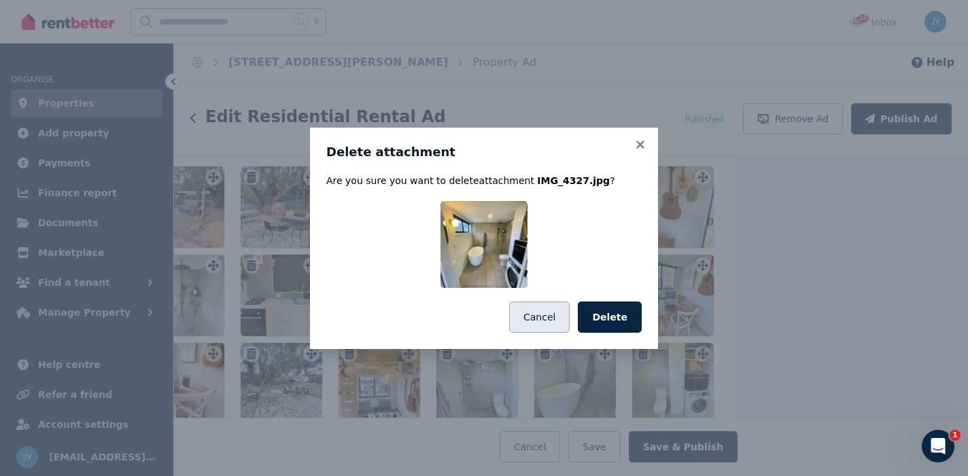
click at [541, 310] on button "Cancel" at bounding box center [539, 317] width 60 height 31
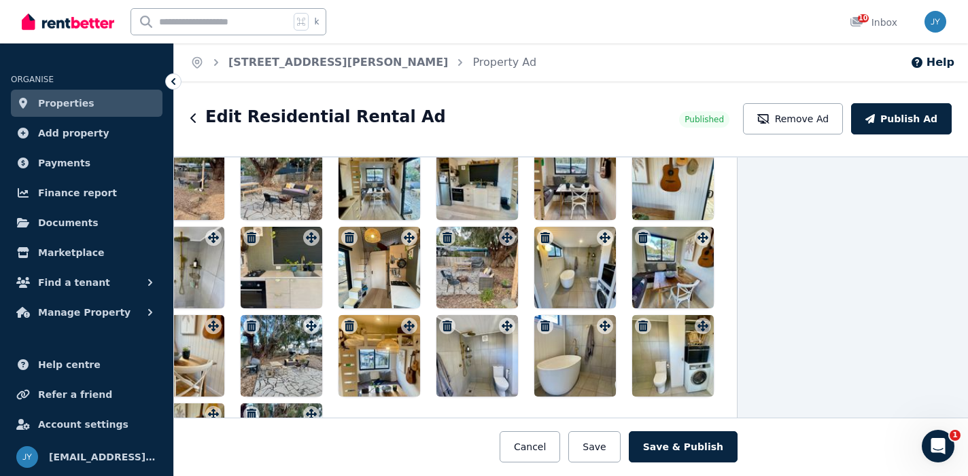
scroll to position [1925, 138]
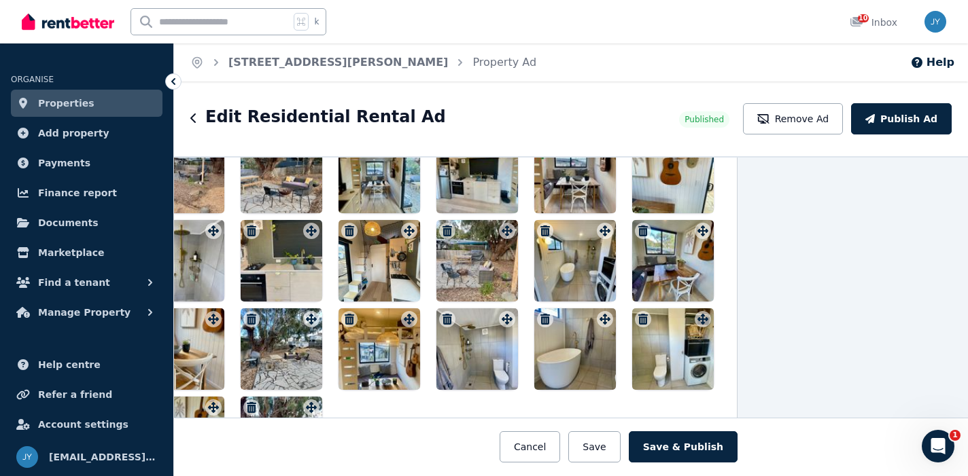
click at [540, 315] on icon "button" at bounding box center [545, 319] width 10 height 11
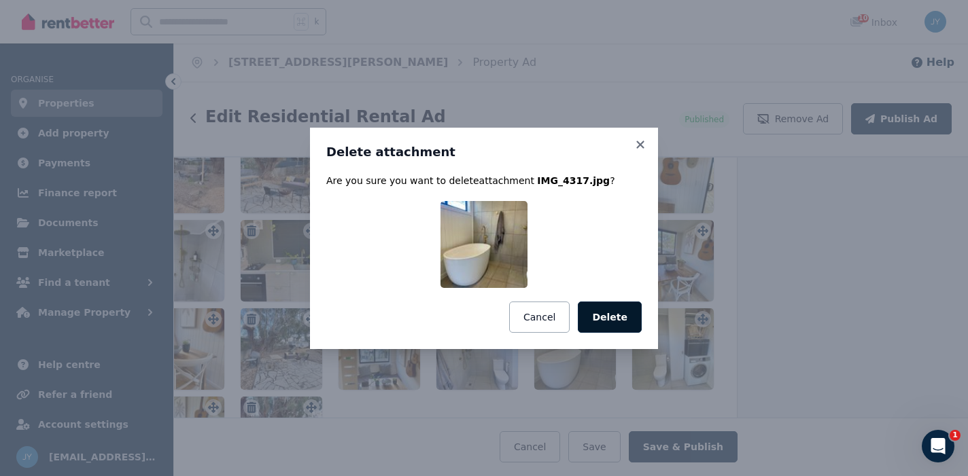
click at [593, 311] on button "Delete" at bounding box center [610, 317] width 64 height 31
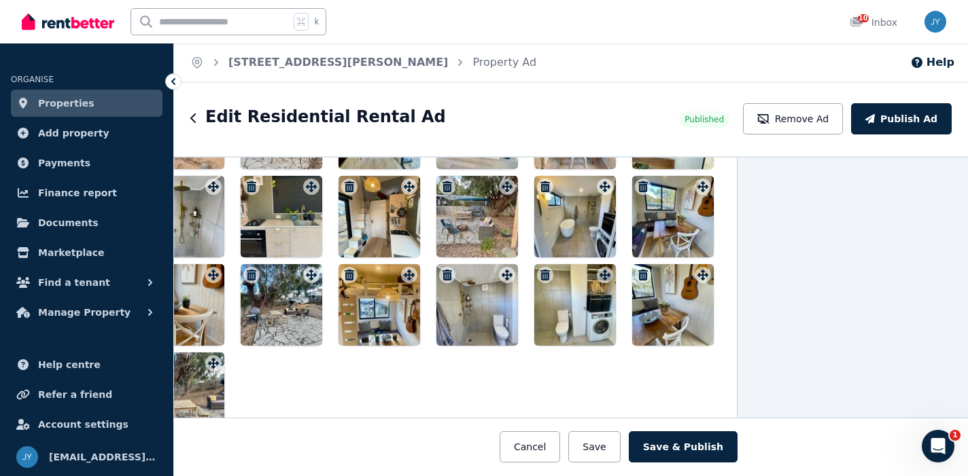
scroll to position [1968, 138]
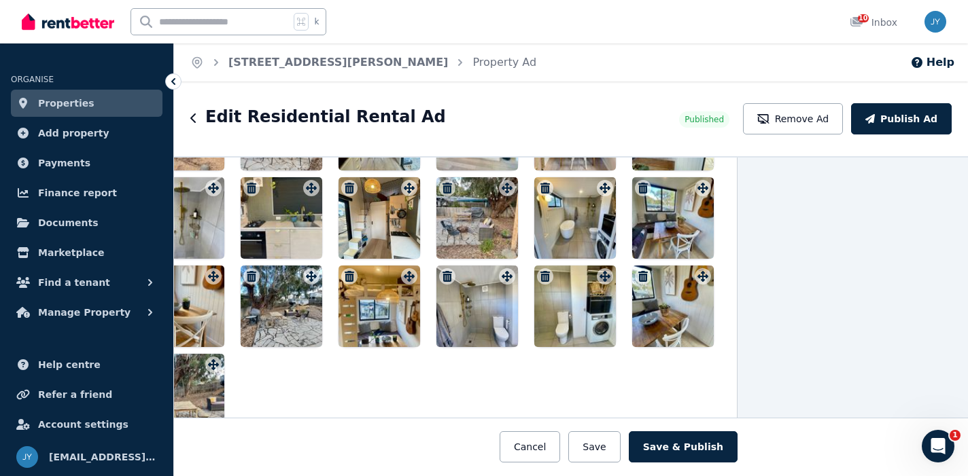
click at [506, 273] on icon at bounding box center [507, 276] width 14 height 11
click at [446, 275] on icon "button" at bounding box center [447, 276] width 10 height 11
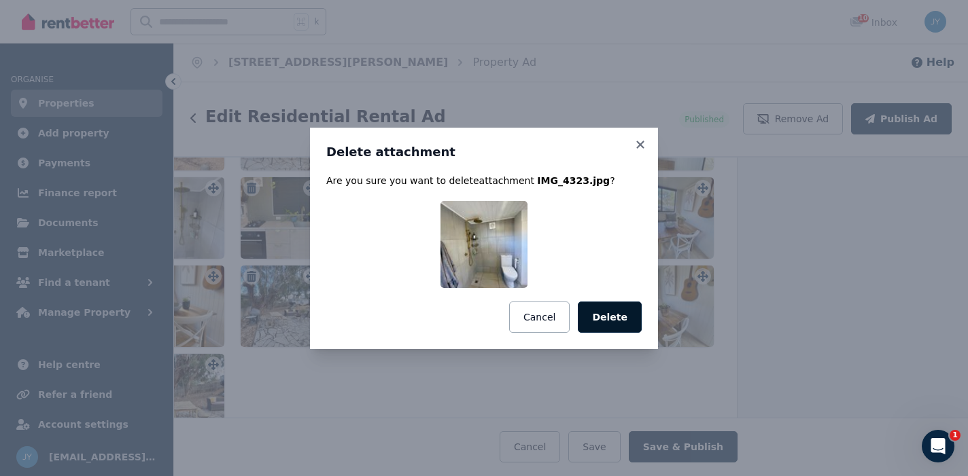
click at [613, 314] on button "Delete" at bounding box center [610, 317] width 64 height 31
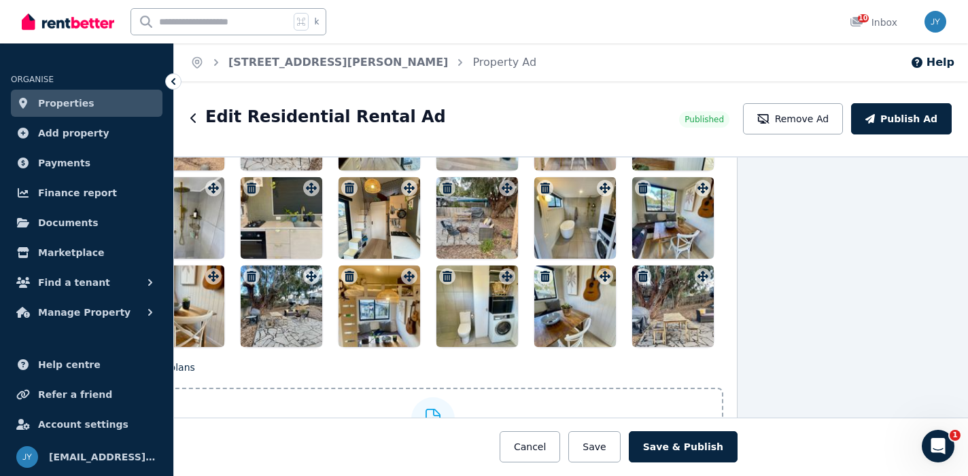
click at [343, 373] on p "Floor plans" at bounding box center [433, 368] width 580 height 14
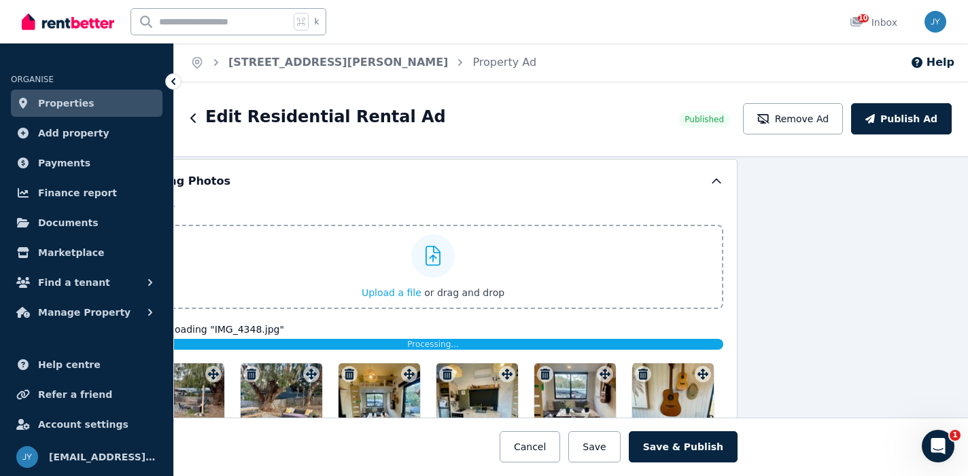
scroll to position [1707, 138]
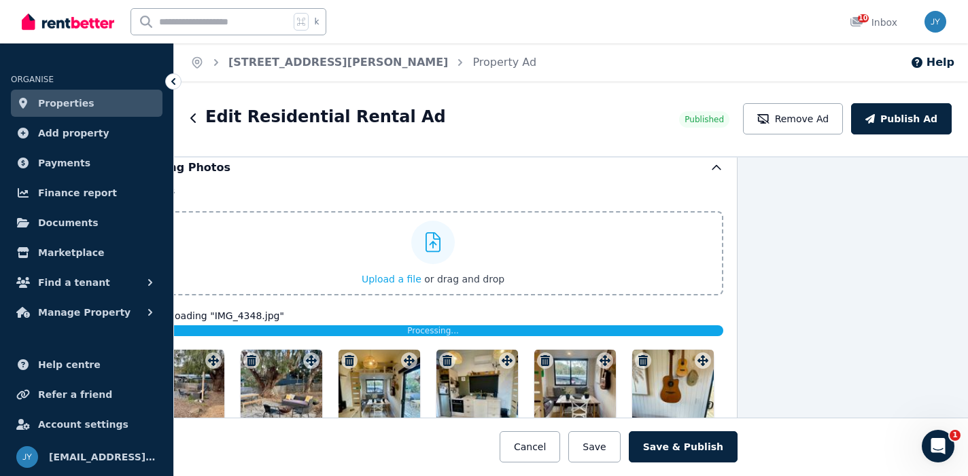
drag, startPoint x: 637, startPoint y: 187, endPoint x: 790, endPoint y: 196, distance: 153.9
click at [790, 196] on div "**********" at bounding box center [571, 316] width 794 height 320
click at [172, 76] on icon at bounding box center [173, 82] width 14 height 14
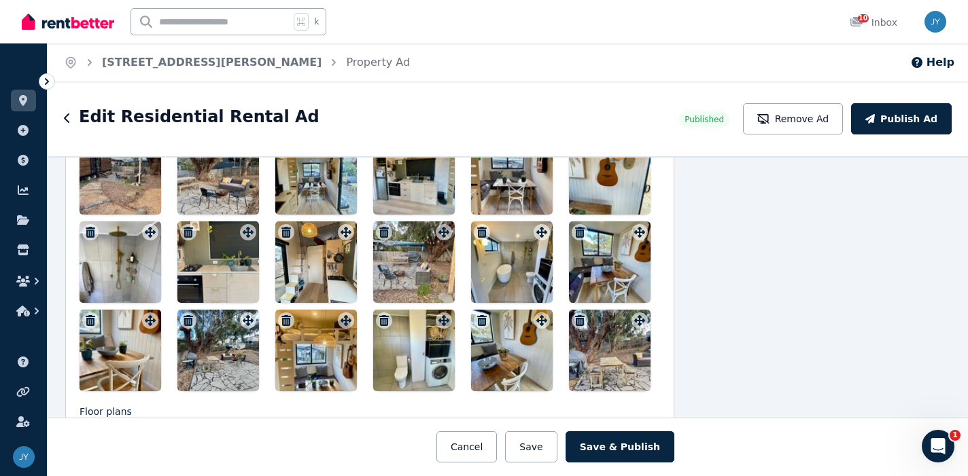
scroll to position [1926, 138]
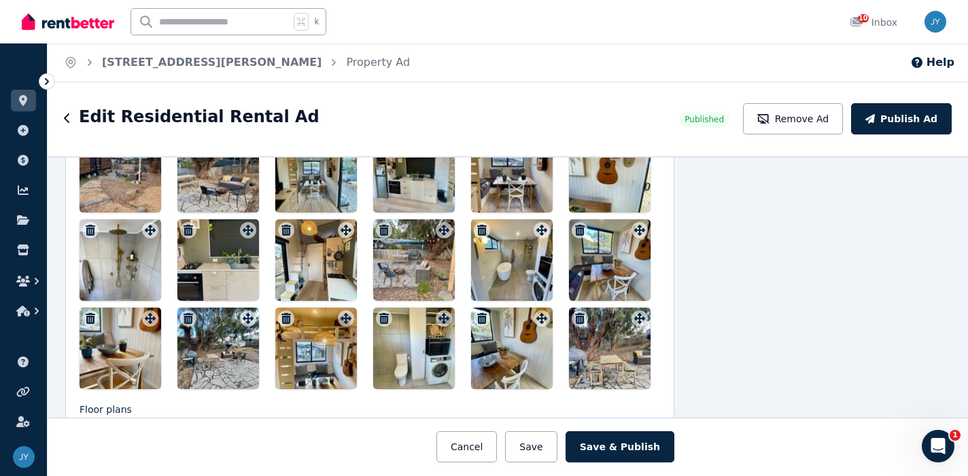
click at [188, 321] on icon "button" at bounding box center [188, 318] width 10 height 11
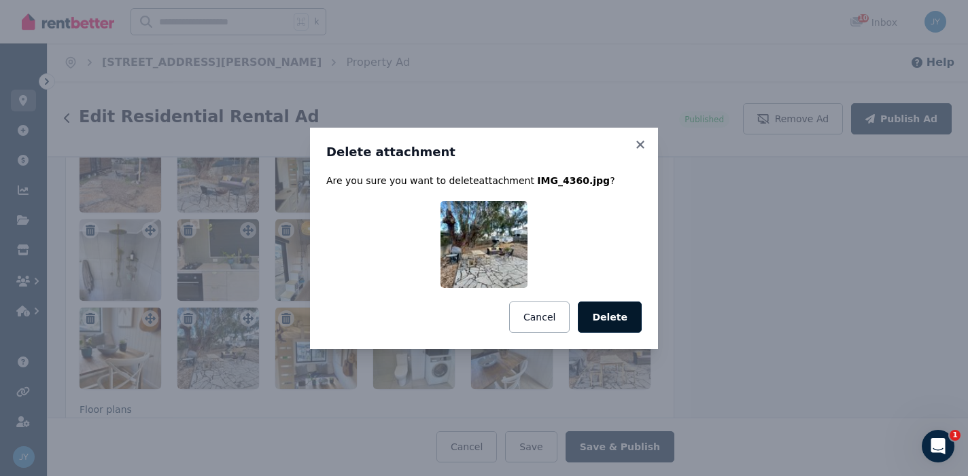
click at [598, 313] on button "Delete" at bounding box center [610, 317] width 64 height 31
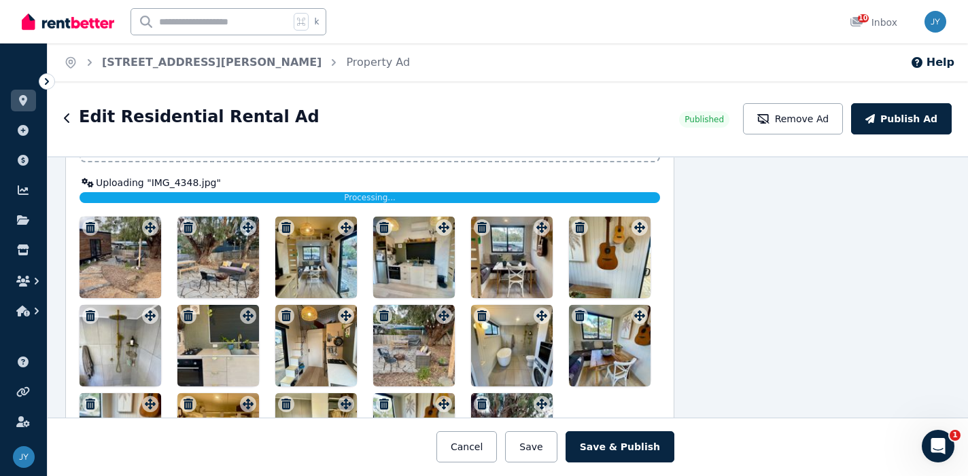
scroll to position [1833, 138]
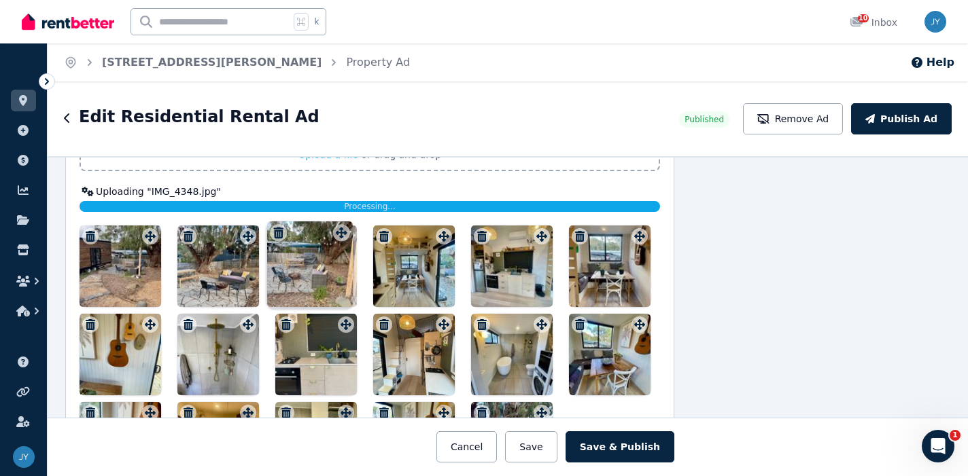
drag, startPoint x: 440, startPoint y: 324, endPoint x: 336, endPoint y: 227, distance: 142.3
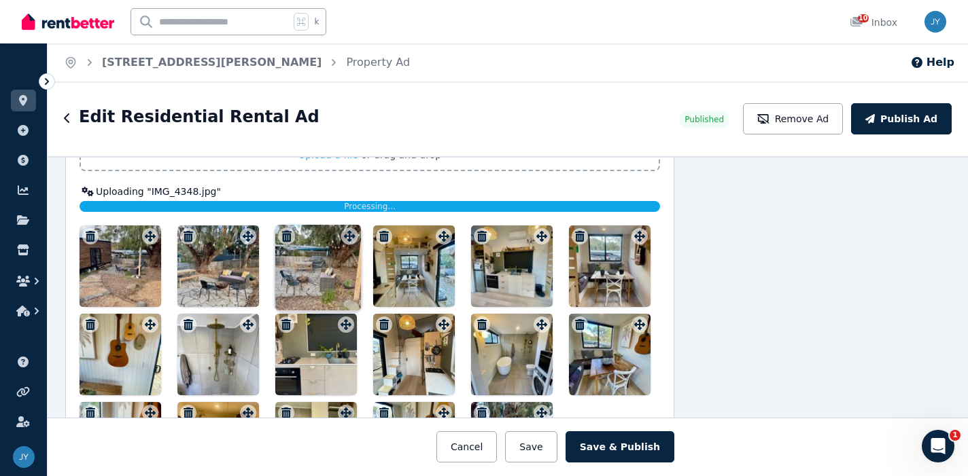
click at [336, 223] on div "Photos Upload a file or drag and drop Uploaded " IMG_4709.JPG " Uploaded " IMG_…" at bounding box center [369, 272] width 580 height 424
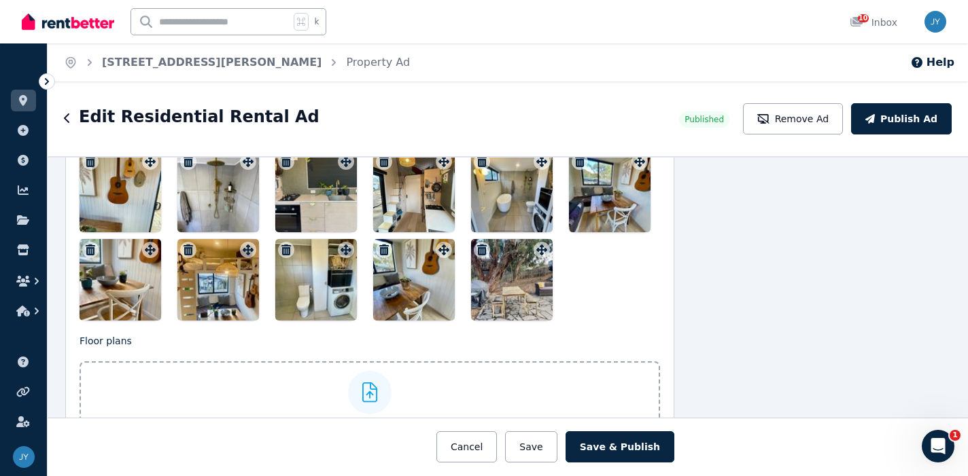
scroll to position [2073, 138]
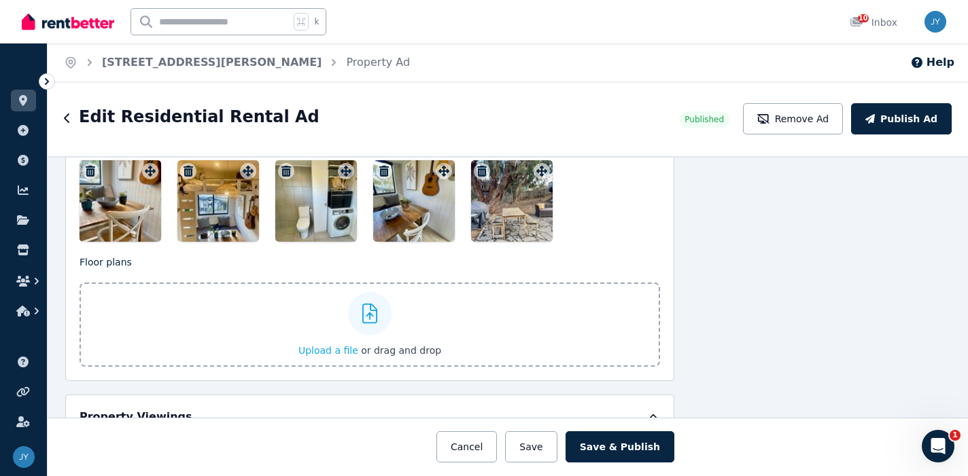
click at [480, 171] on icon "button" at bounding box center [482, 171] width 14 height 11
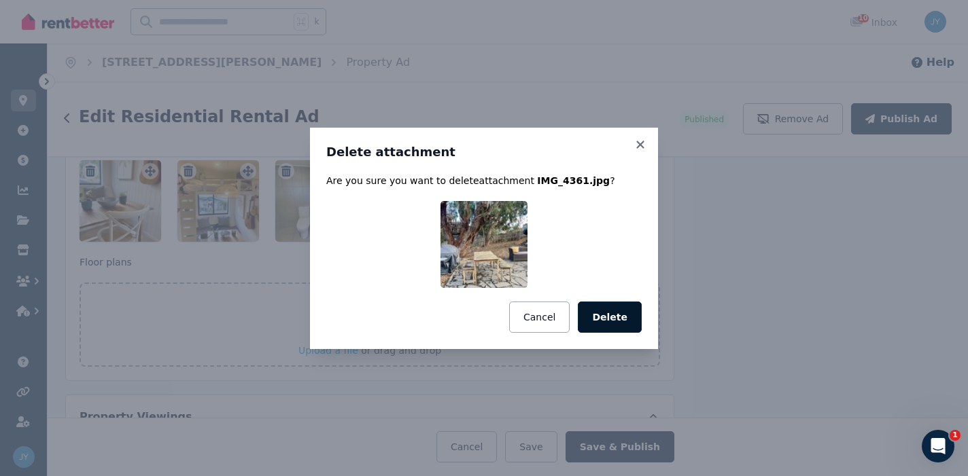
click at [602, 322] on button "Delete" at bounding box center [610, 317] width 64 height 31
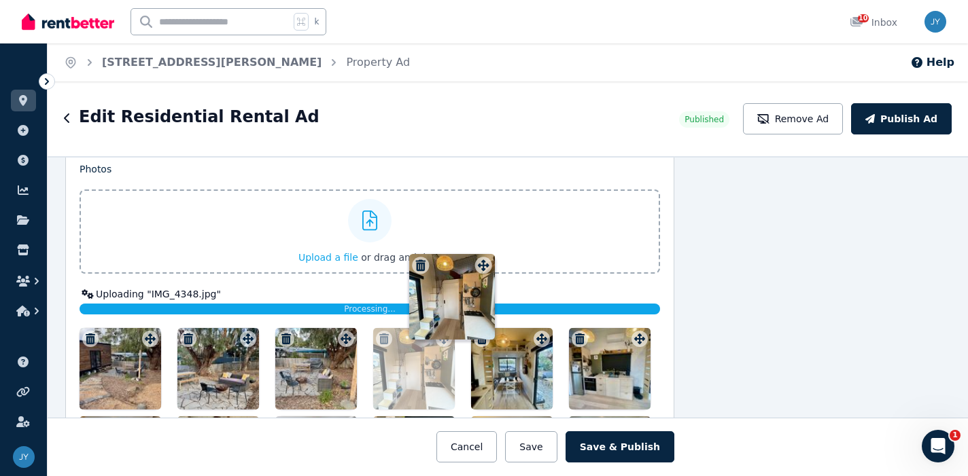
scroll to position [1728, 138]
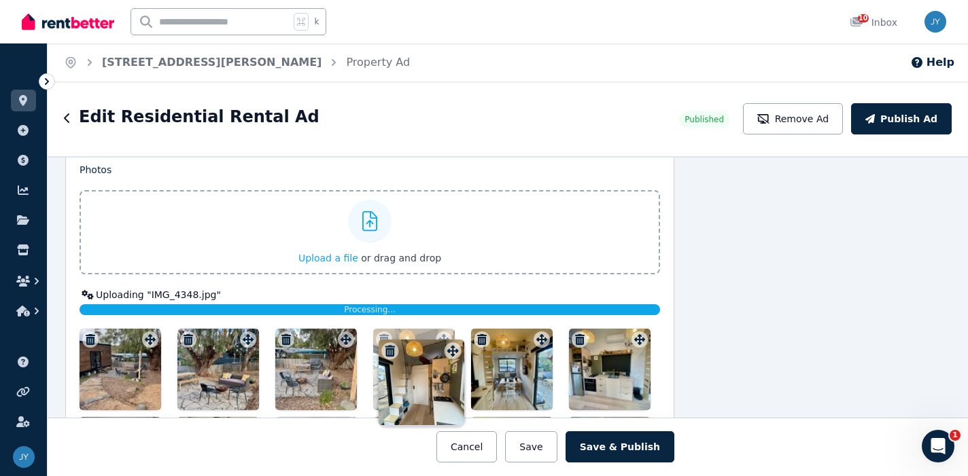
drag, startPoint x: 439, startPoint y: 264, endPoint x: 444, endPoint y: 342, distance: 78.3
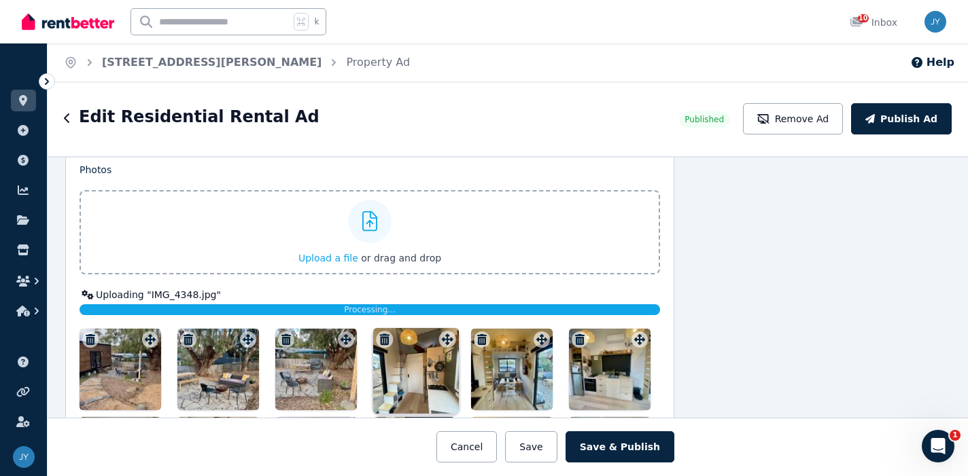
click at [444, 342] on div "Photos Upload a file or drag and drop Uploaded " IMG_4709.JPG " Uploaded " IMG_…" at bounding box center [369, 375] width 580 height 424
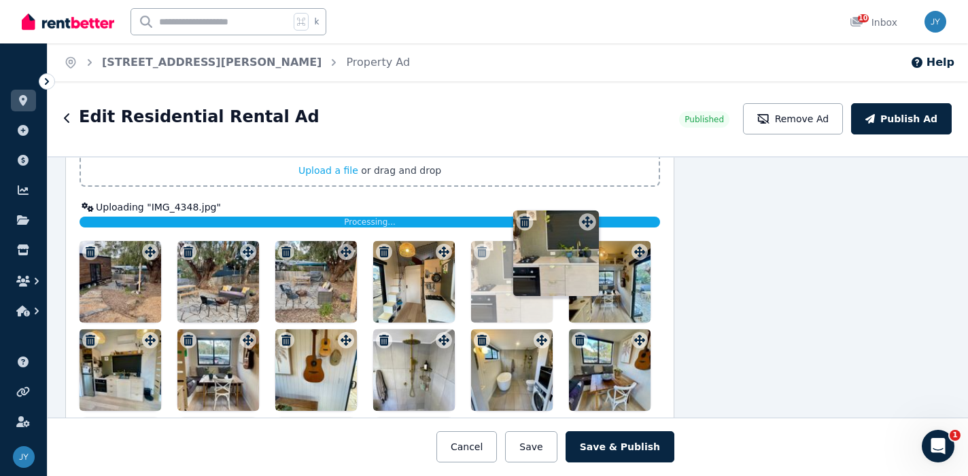
scroll to position [1805, 138]
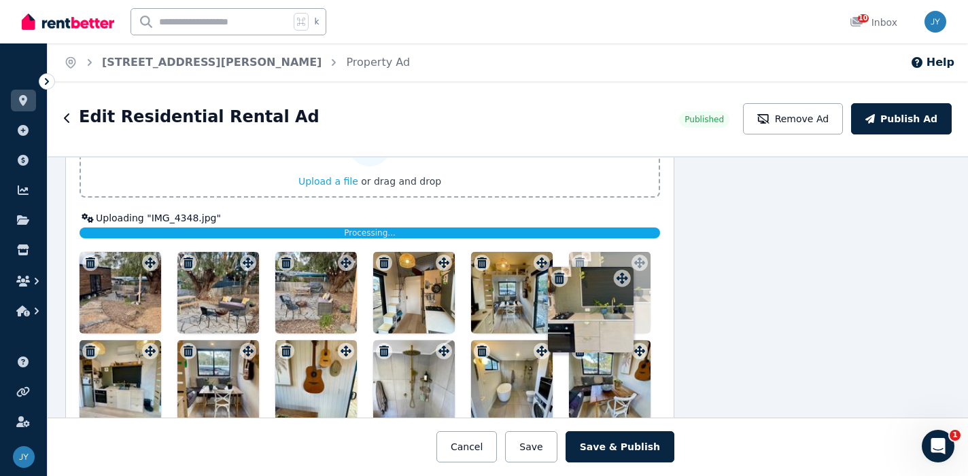
drag, startPoint x: 441, startPoint y: 273, endPoint x: 616, endPoint y: 264, distance: 175.5
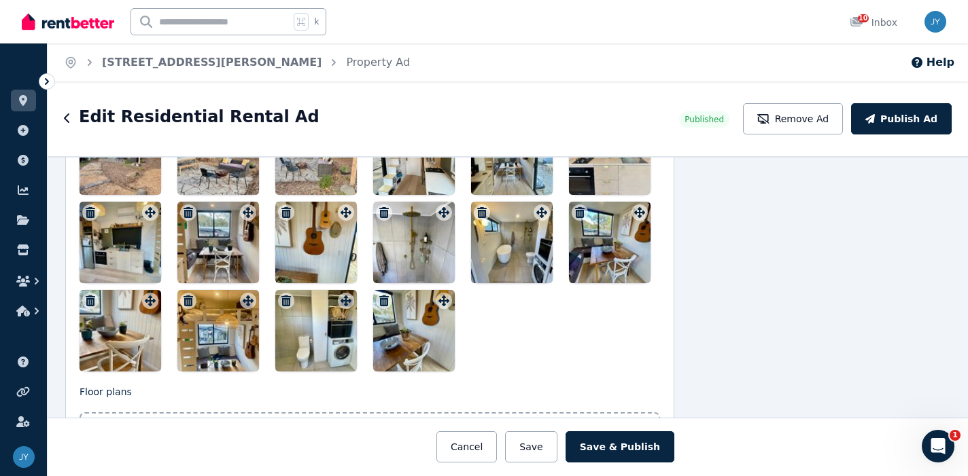
scroll to position [1963, 138]
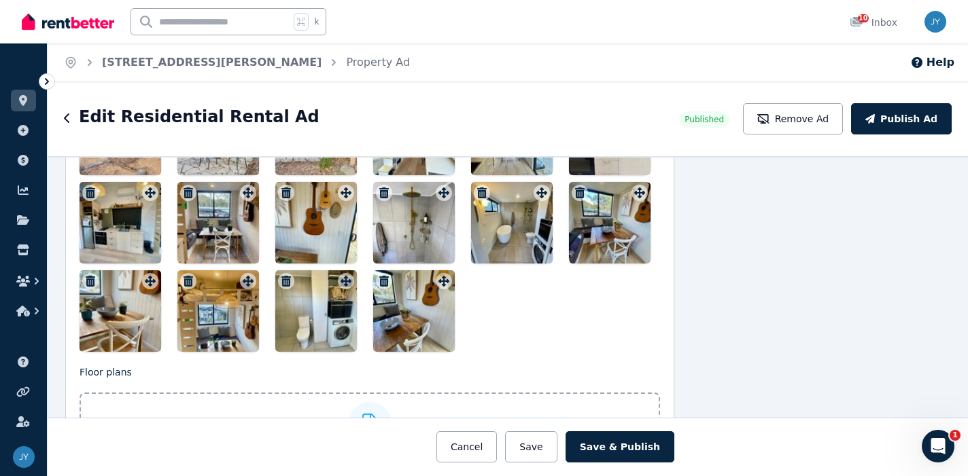
click at [190, 280] on icon "button" at bounding box center [188, 281] width 10 height 11
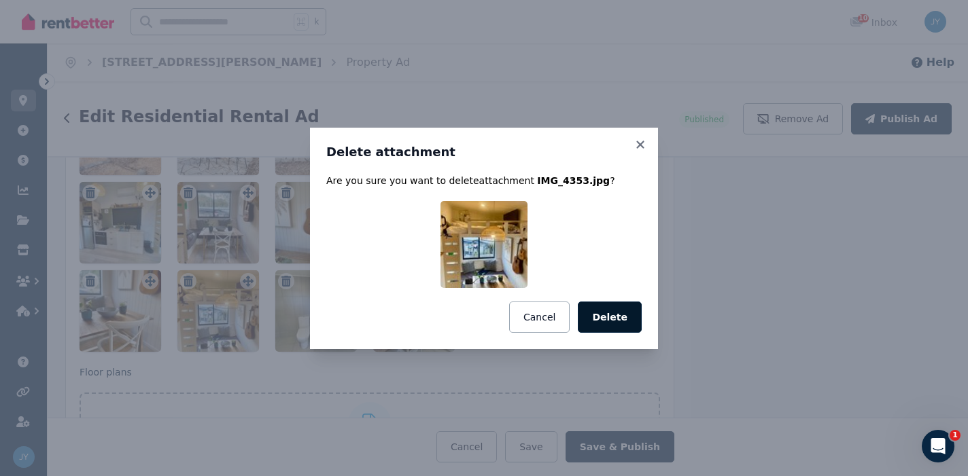
click at [602, 311] on button "Delete" at bounding box center [610, 317] width 64 height 31
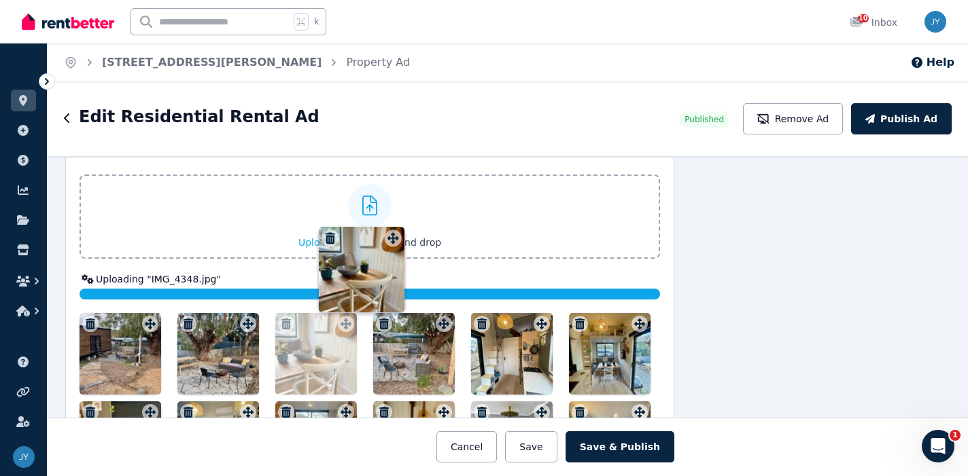
scroll to position [1737, 138]
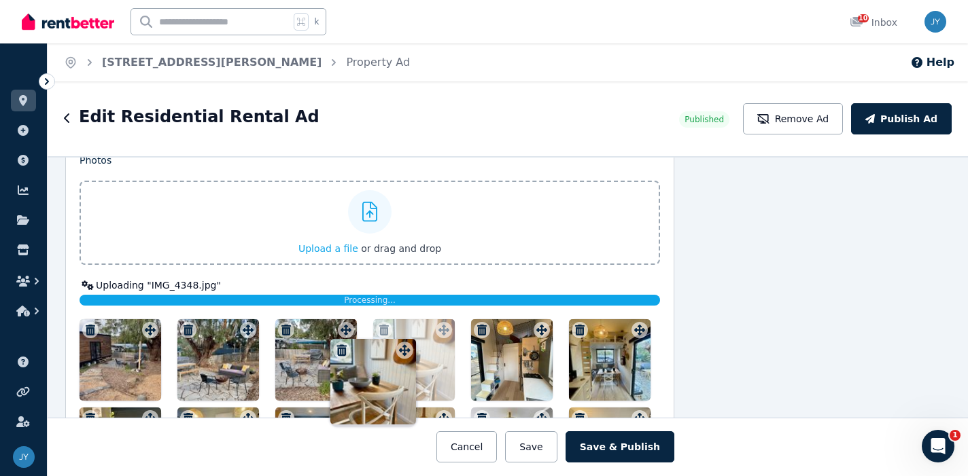
drag, startPoint x: 147, startPoint y: 385, endPoint x: 402, endPoint y: 333, distance: 260.8
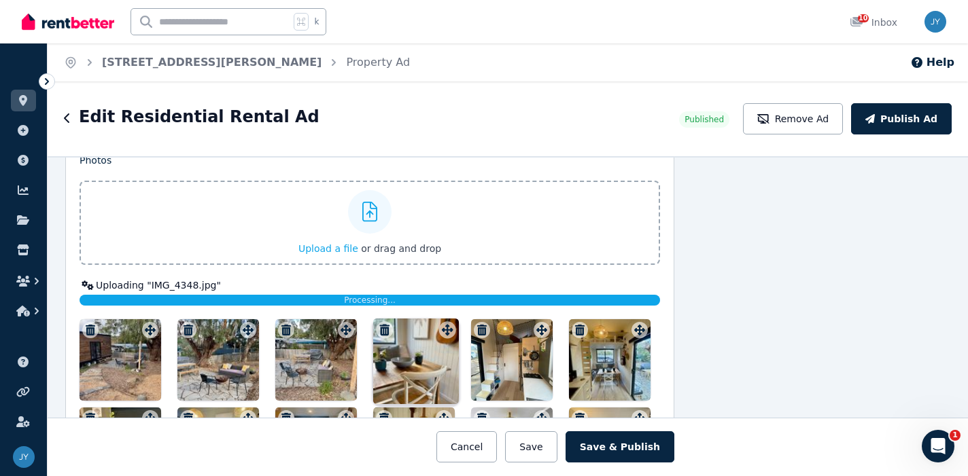
click at [402, 333] on div "Photos Upload a file or drag and drop Uploaded " IMG_4709.JPG " Uploaded " IMG_…" at bounding box center [369, 366] width 580 height 424
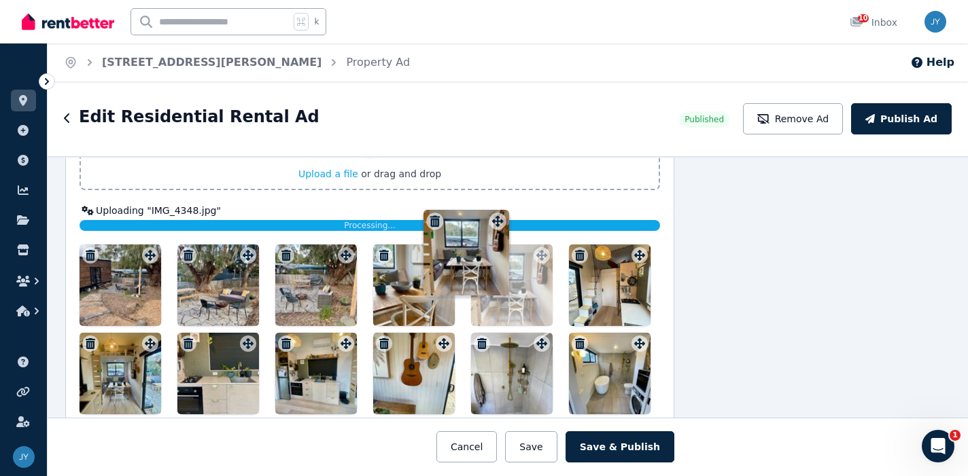
scroll to position [1801, 138]
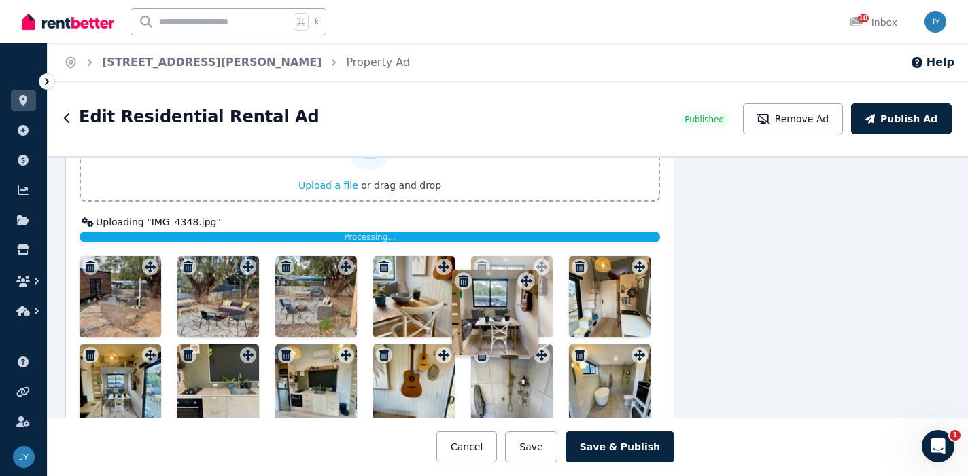
drag, startPoint x: 348, startPoint y: 295, endPoint x: 527, endPoint y: 274, distance: 179.9
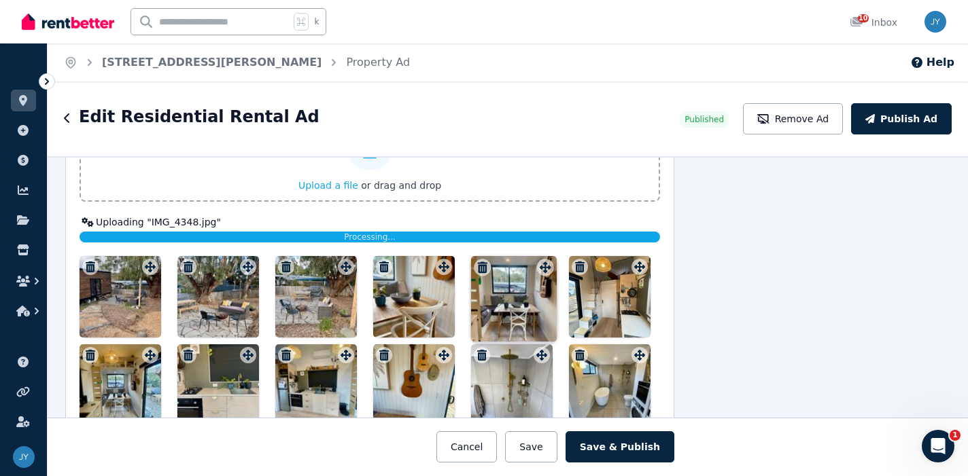
click at [527, 274] on div "Photos Upload a file or drag and drop Uploaded " IMG_4709.JPG " Uploaded " IMG_…" at bounding box center [369, 302] width 580 height 424
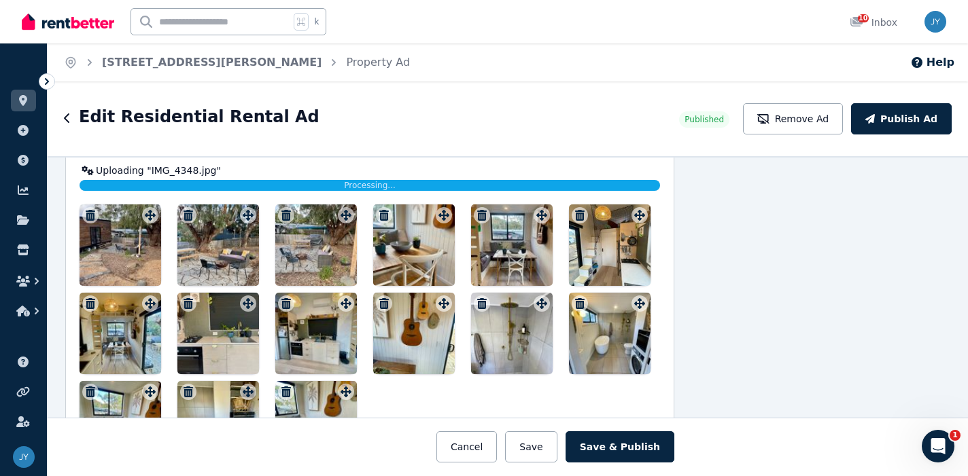
scroll to position [1861, 138]
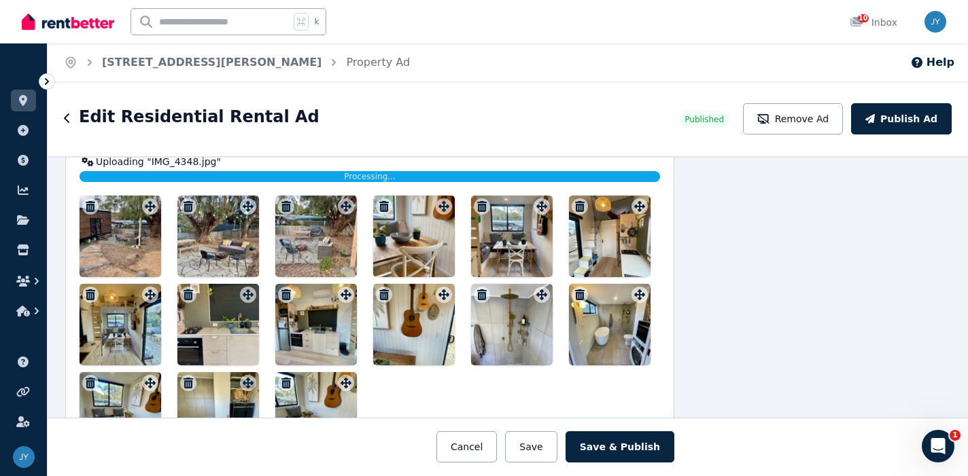
click at [383, 293] on icon "button" at bounding box center [384, 294] width 14 height 11
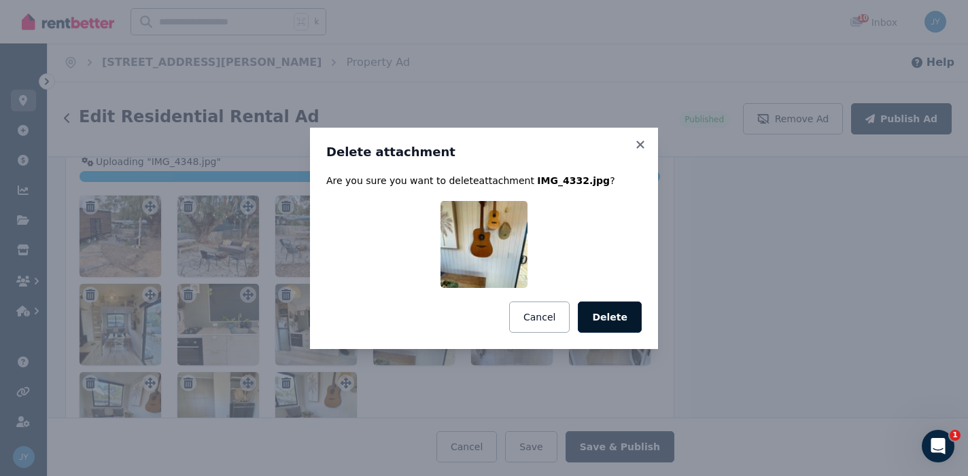
click at [607, 312] on button "Delete" at bounding box center [610, 317] width 64 height 31
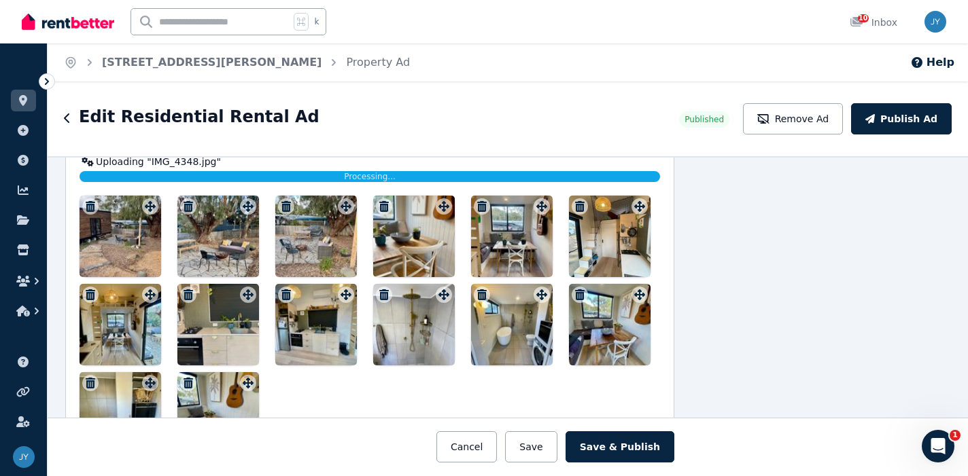
click at [380, 291] on icon "button" at bounding box center [384, 294] width 10 height 11
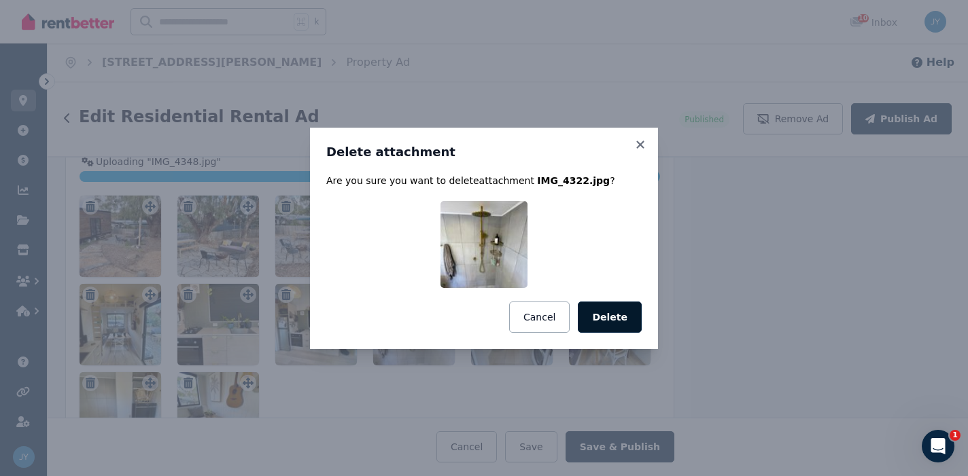
click at [604, 317] on button "Delete" at bounding box center [610, 317] width 64 height 31
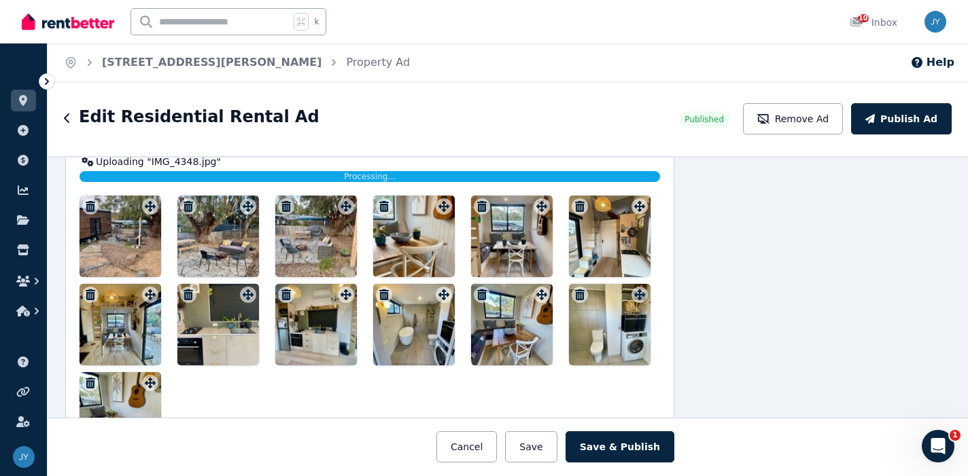
click at [482, 297] on icon "button" at bounding box center [482, 294] width 10 height 11
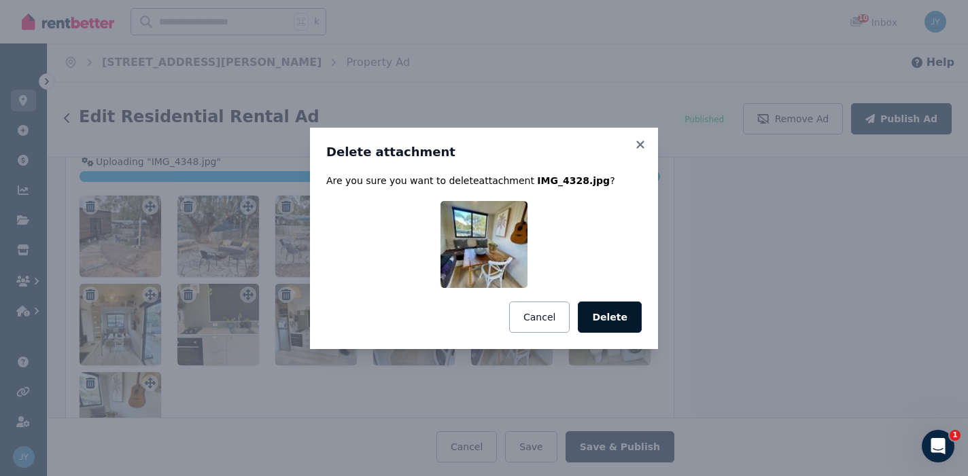
click at [619, 317] on button "Delete" at bounding box center [610, 317] width 64 height 31
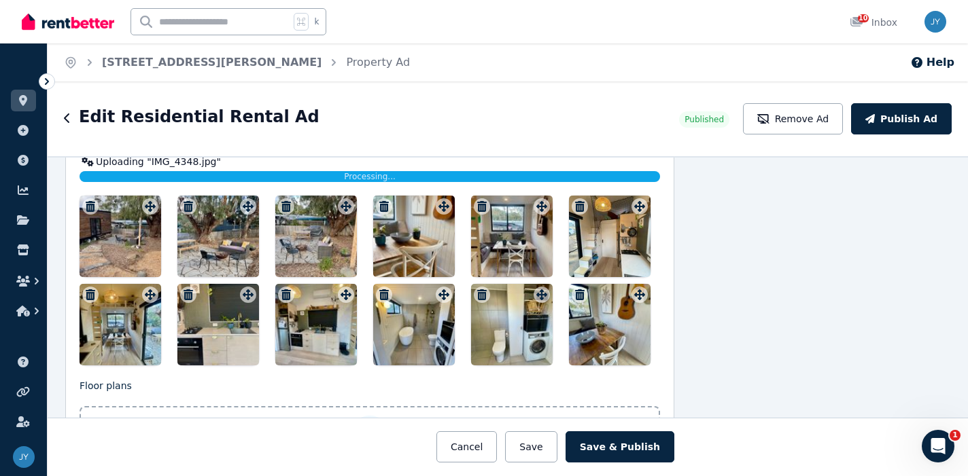
scroll to position [1872, 138]
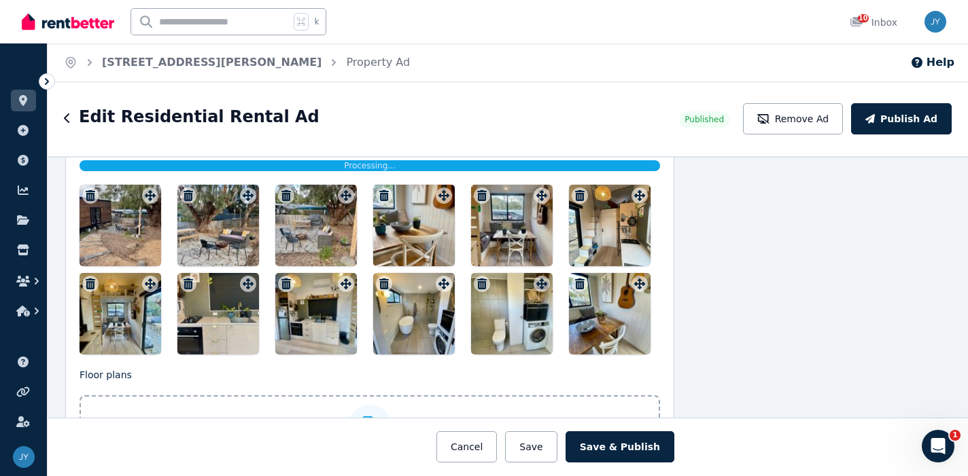
click at [582, 282] on icon "button" at bounding box center [580, 284] width 10 height 11
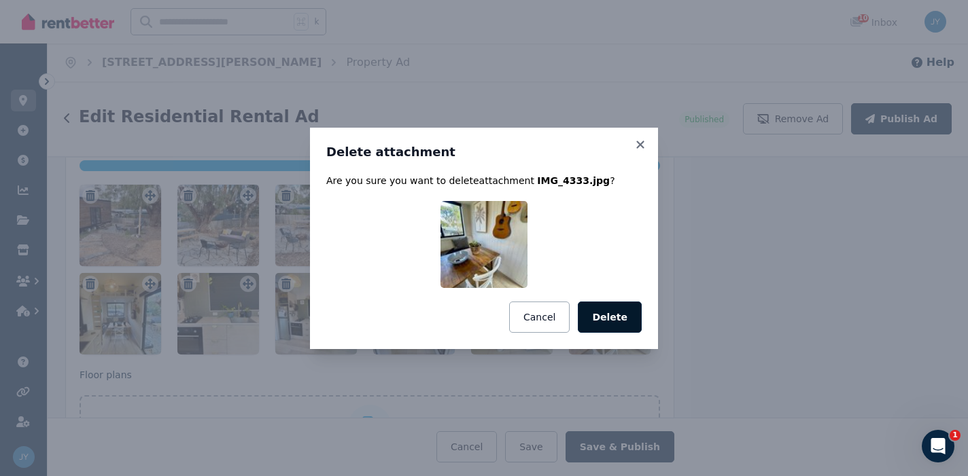
click at [599, 306] on button "Delete" at bounding box center [610, 317] width 64 height 31
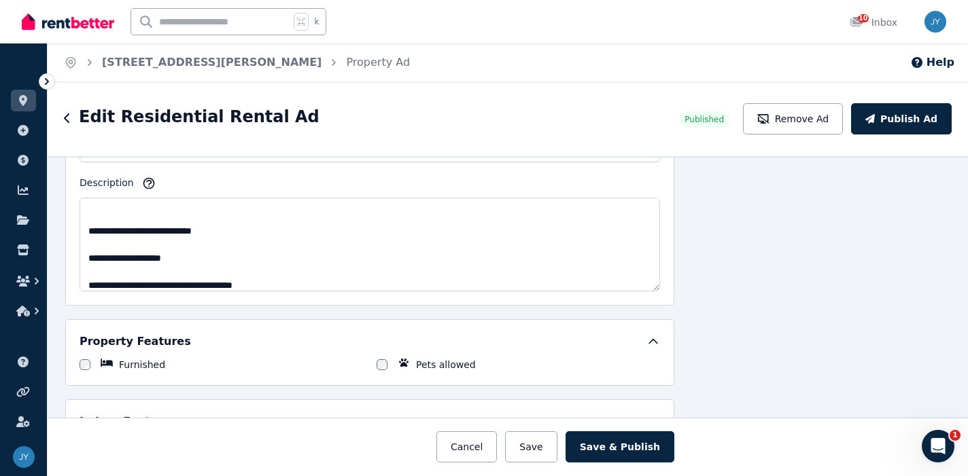
scroll to position [930, 138]
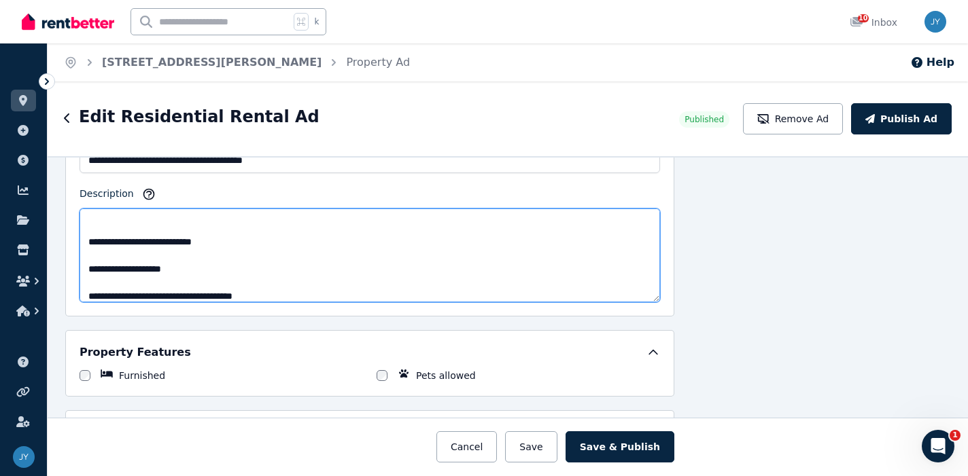
click at [251, 238] on textarea "Description" at bounding box center [369, 256] width 580 height 94
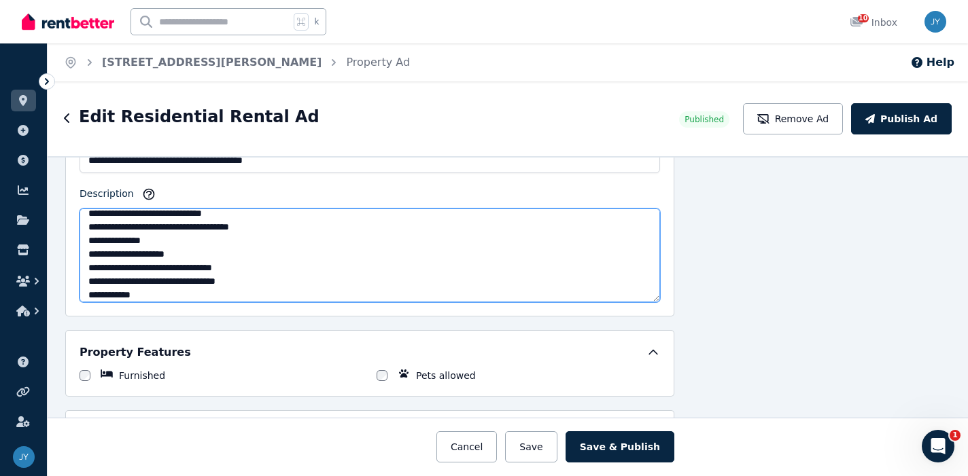
scroll to position [0, 0]
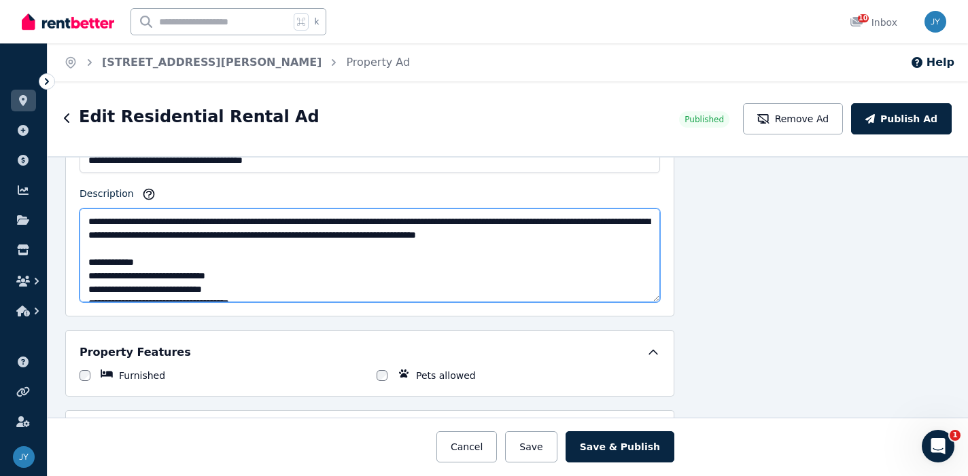
drag, startPoint x: 251, startPoint y: 238, endPoint x: 233, endPoint y: 207, distance: 36.2
click at [233, 207] on div "Description" at bounding box center [369, 245] width 580 height 116
click at [176, 218] on textarea "Description" at bounding box center [369, 256] width 580 height 94
click at [155, 225] on textarea "Description" at bounding box center [369, 256] width 580 height 94
click at [155, 227] on textarea "Description" at bounding box center [369, 256] width 580 height 94
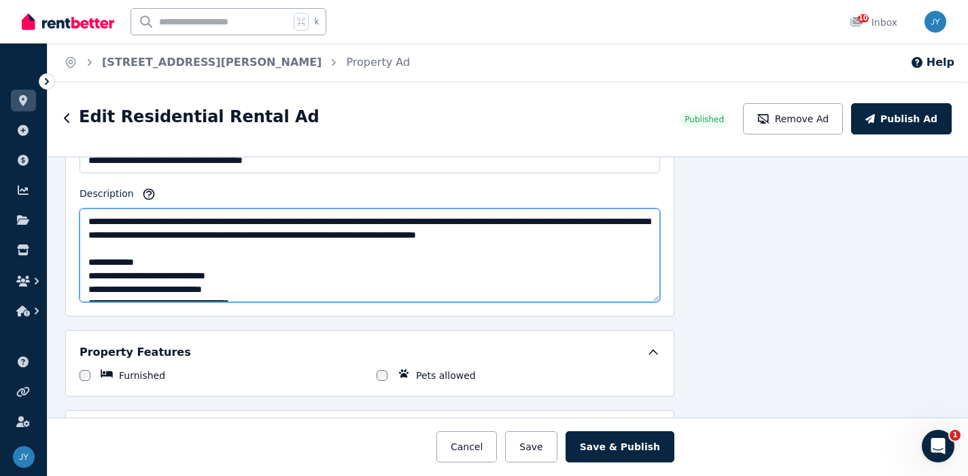
paste textarea "**********"
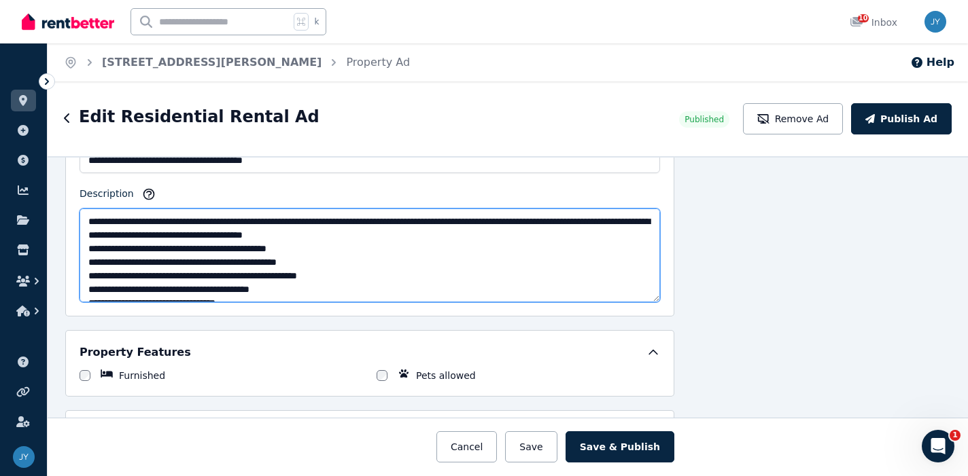
click at [478, 234] on textarea "Description" at bounding box center [369, 256] width 580 height 94
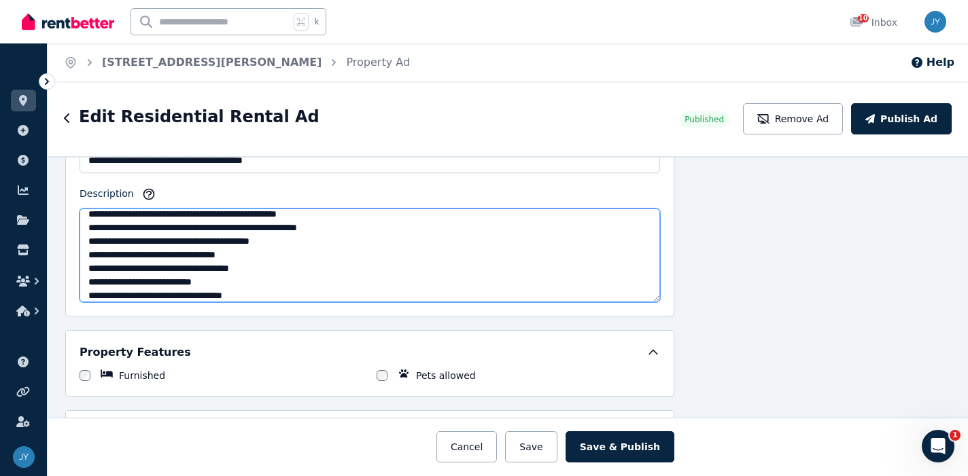
scroll to position [67, 0]
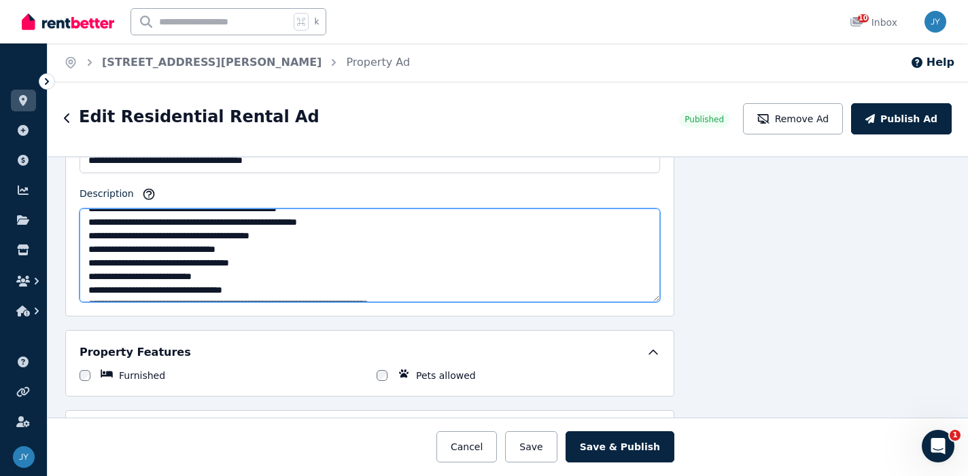
click at [327, 264] on textarea "Description" at bounding box center [369, 256] width 580 height 94
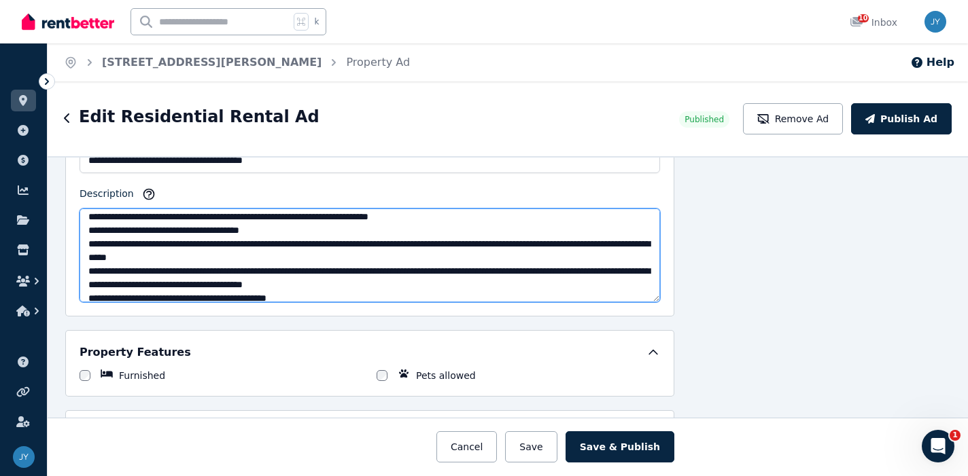
scroll to position [169, 0]
click at [315, 235] on textarea "Description" at bounding box center [369, 256] width 580 height 94
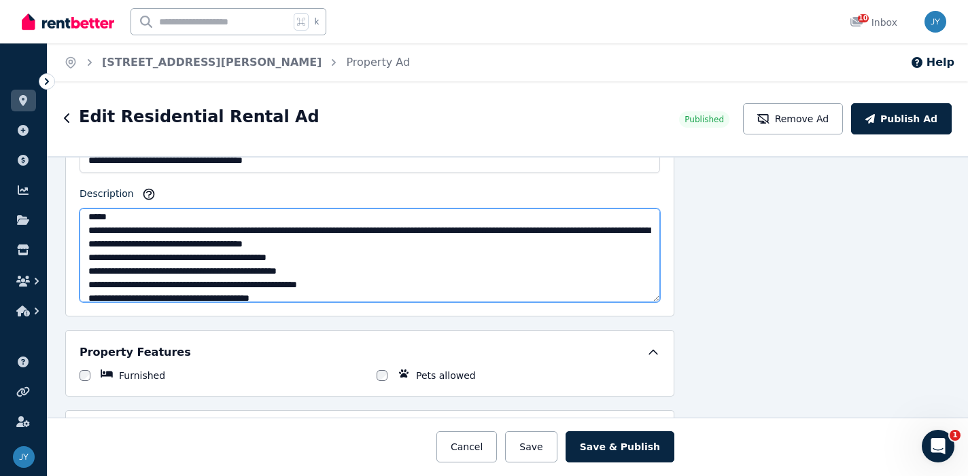
scroll to position [235, 0]
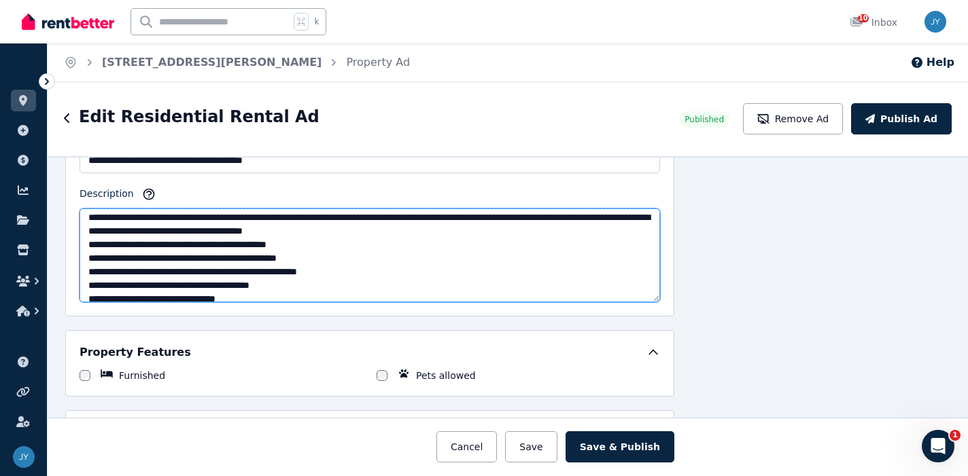
click at [493, 232] on textarea "Description" at bounding box center [369, 256] width 580 height 94
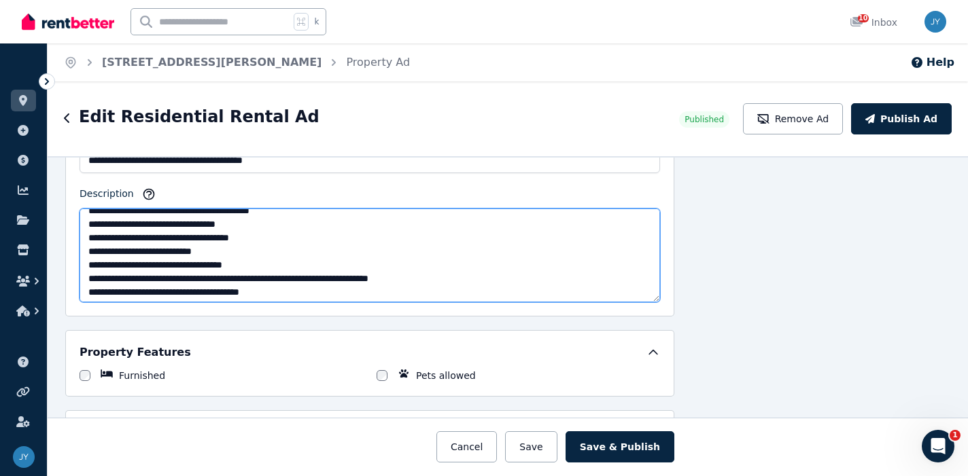
scroll to position [325, 0]
click at [416, 240] on textarea "Description" at bounding box center [369, 256] width 580 height 94
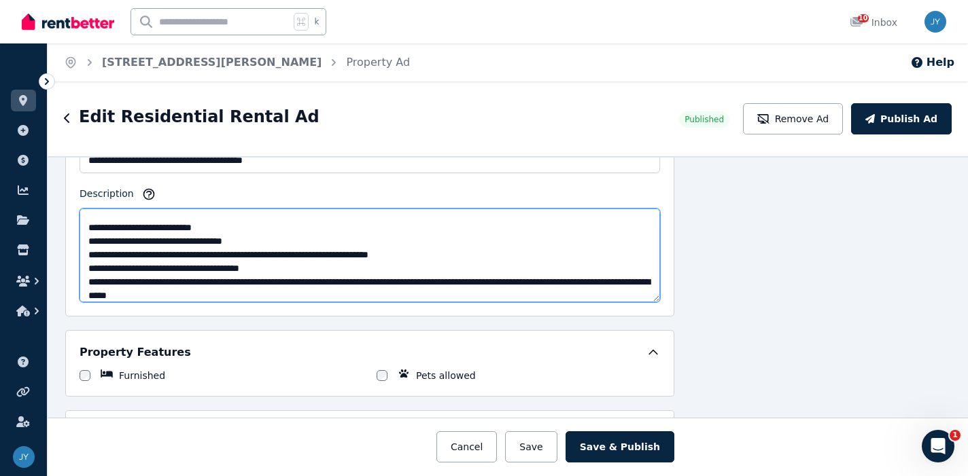
scroll to position [367, 0]
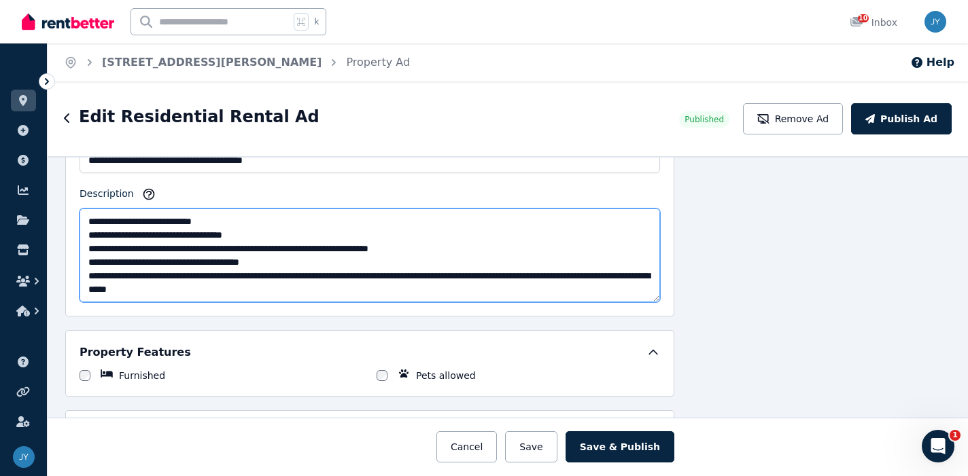
click at [351, 263] on textarea "Description" at bounding box center [369, 256] width 580 height 94
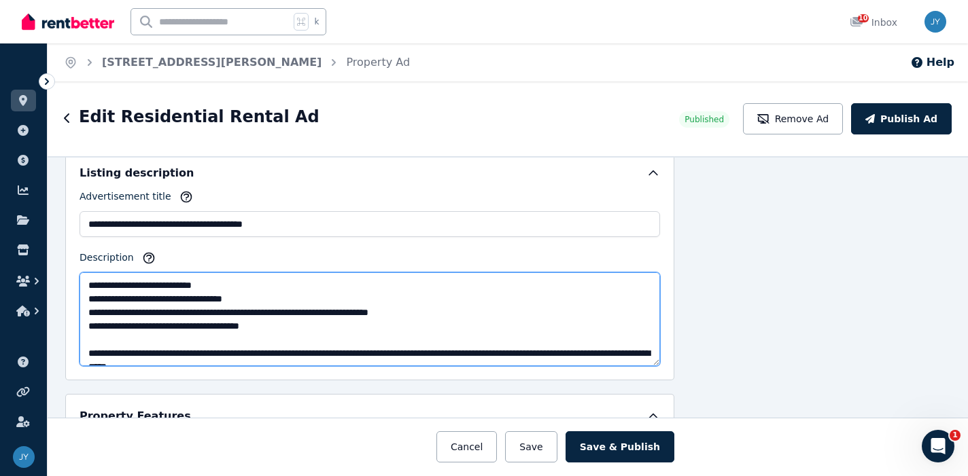
scroll to position [381, 0]
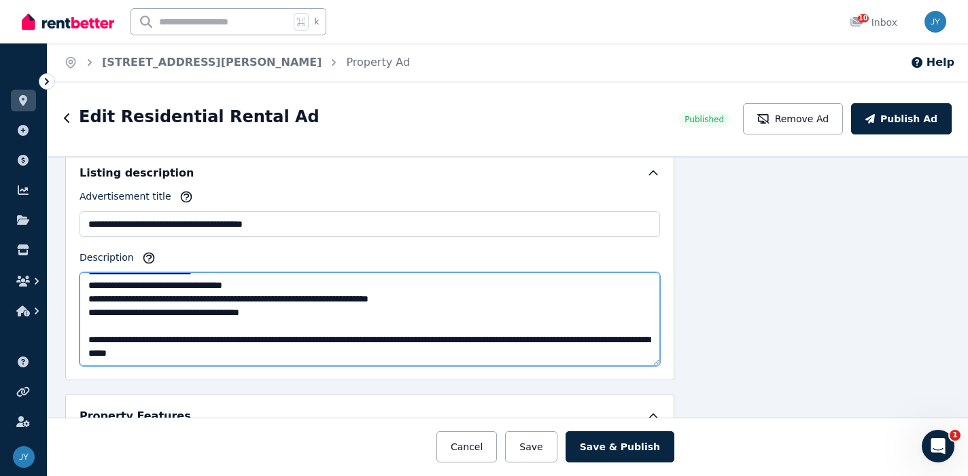
drag, startPoint x: 467, startPoint y: 315, endPoint x: 438, endPoint y: 395, distance: 84.5
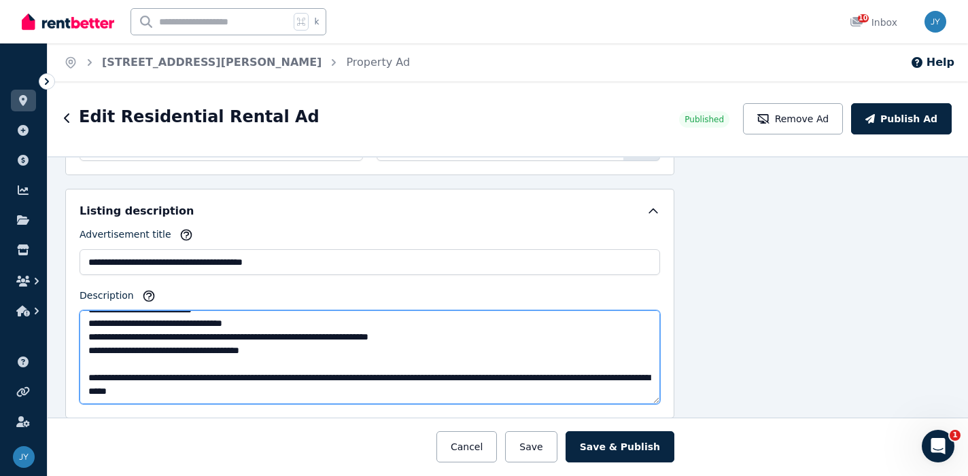
scroll to position [841, 138]
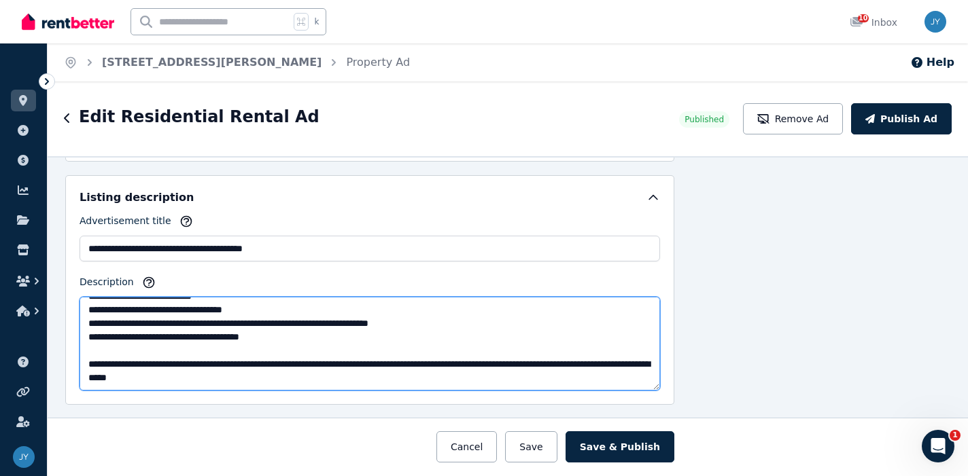
click at [297, 331] on textarea "Description" at bounding box center [369, 344] width 580 height 94
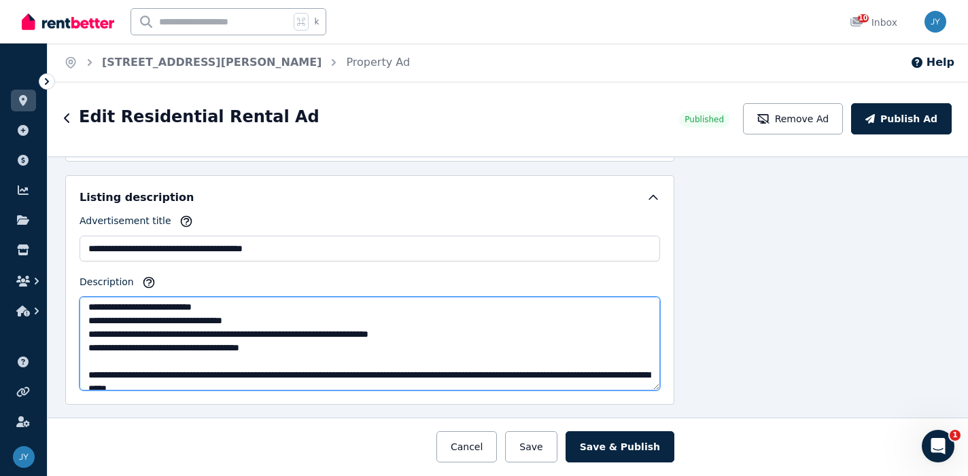
scroll to position [0, 0]
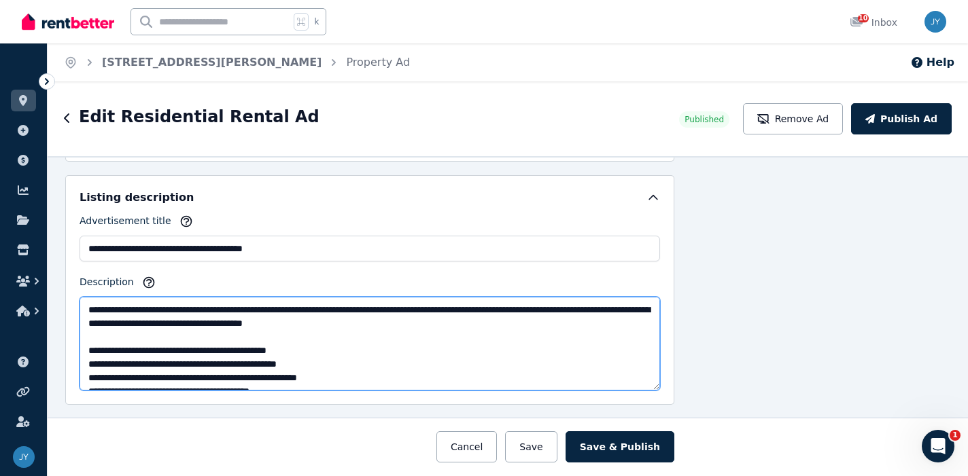
drag, startPoint x: 297, startPoint y: 331, endPoint x: 114, endPoint y: 251, distance: 199.6
click at [114, 251] on div "**********" at bounding box center [369, 302] width 580 height 177
click at [474, 325] on textarea "Description" at bounding box center [369, 344] width 580 height 94
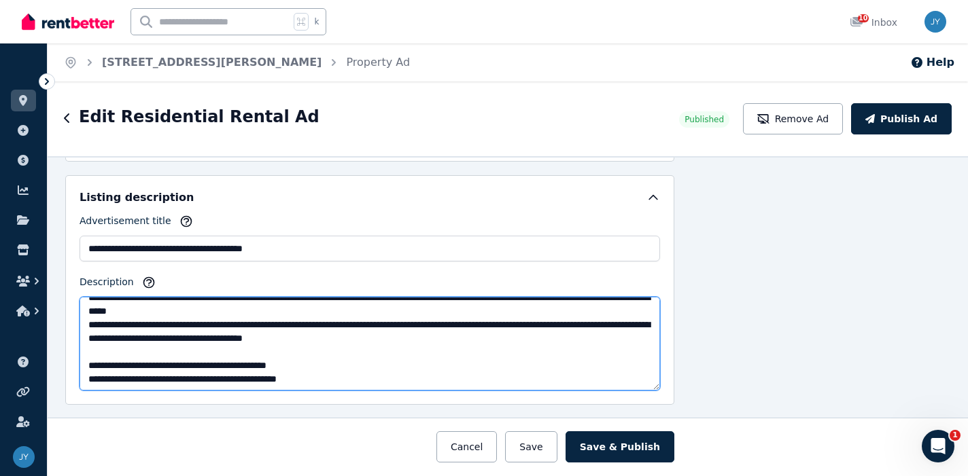
scroll to position [222, 0]
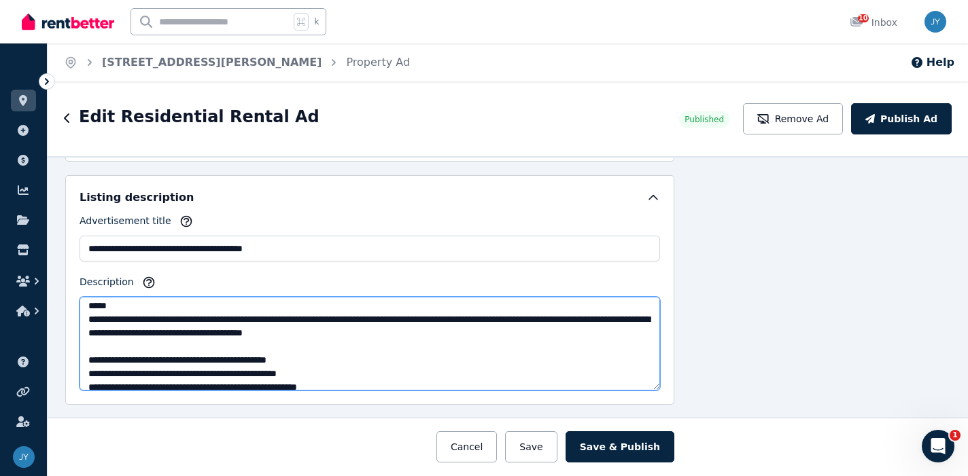
click at [286, 303] on textarea "Description" at bounding box center [369, 344] width 580 height 94
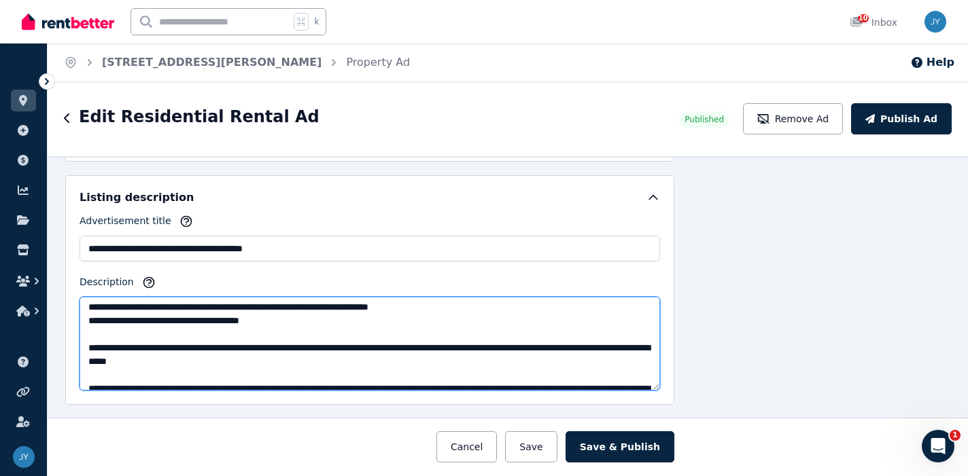
scroll to position [394, 0]
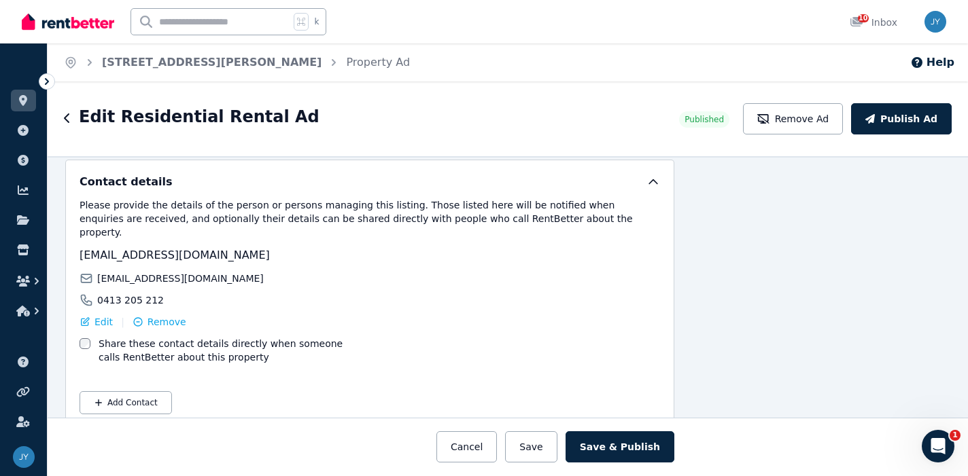
drag, startPoint x: 116, startPoint y: 374, endPoint x: 145, endPoint y: 535, distance: 163.5
click at [145, 476] on html "**********" at bounding box center [484, 238] width 968 height 476
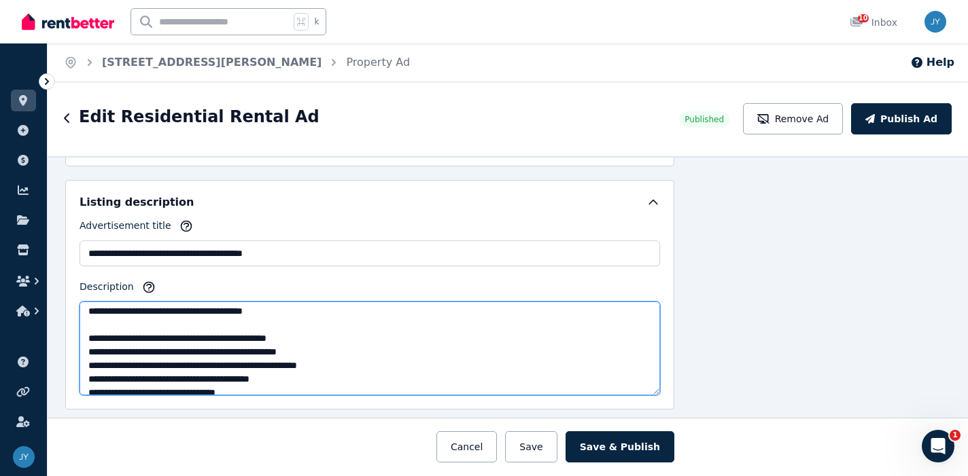
scroll to position [0, 0]
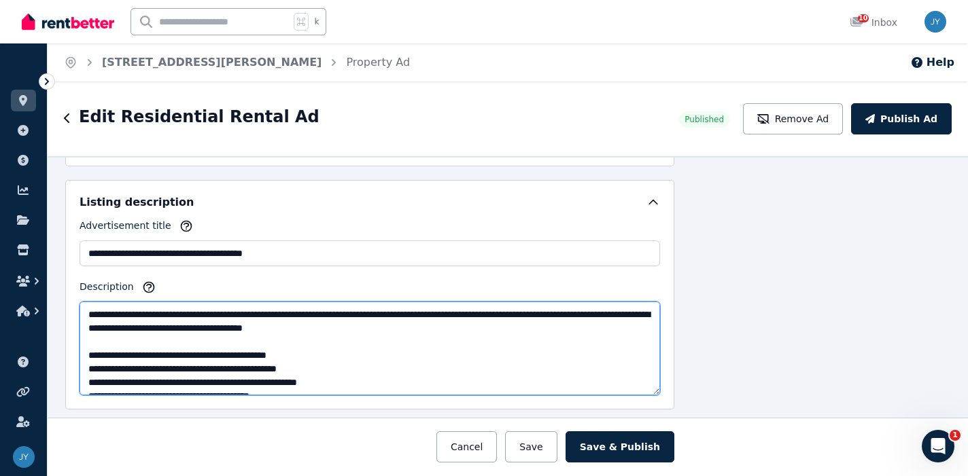
click at [446, 330] on textarea "**********" at bounding box center [369, 349] width 580 height 94
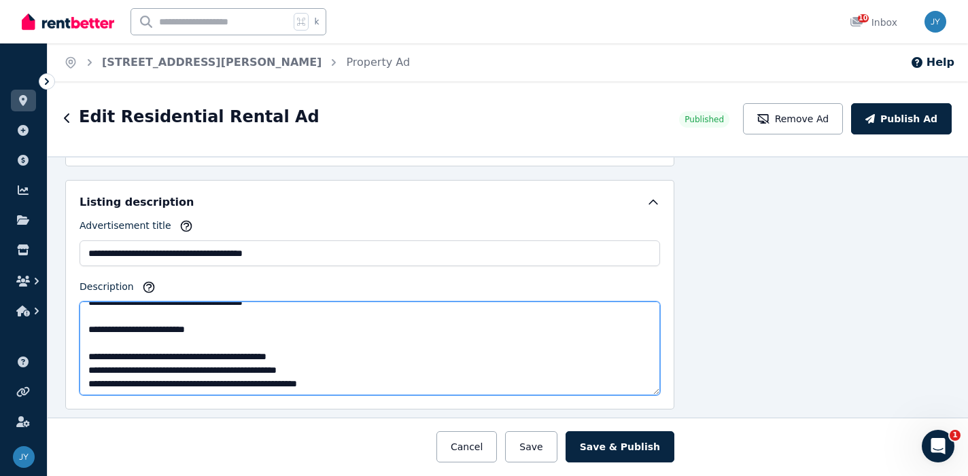
scroll to position [18, 0]
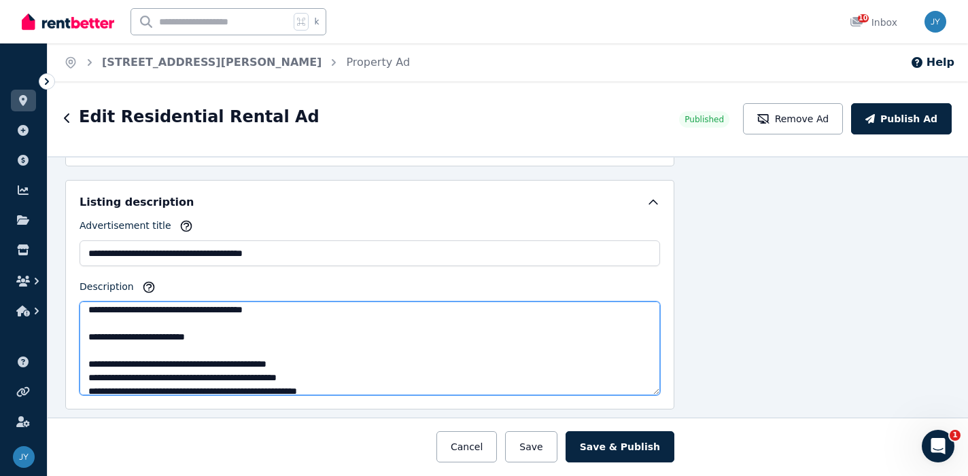
click at [247, 338] on textarea "**********" at bounding box center [369, 349] width 580 height 94
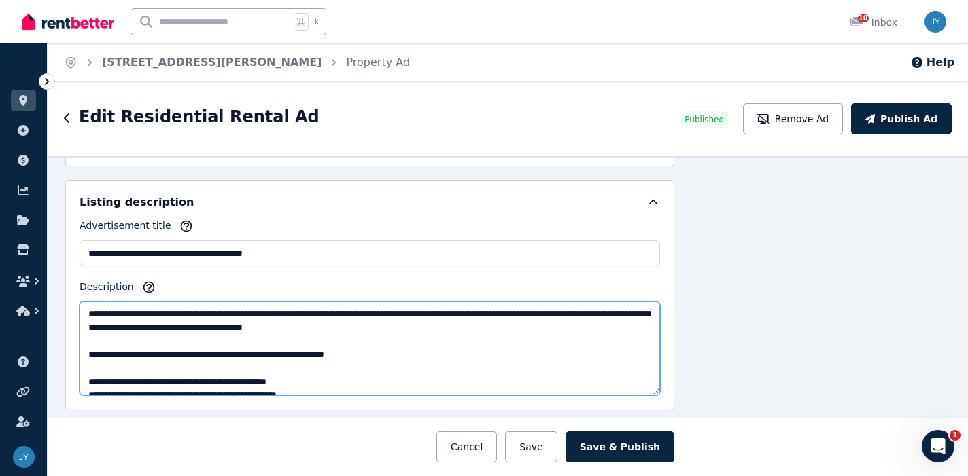
scroll to position [0, 0]
click at [419, 359] on textarea "**********" at bounding box center [369, 349] width 580 height 94
click at [391, 351] on textarea "**********" at bounding box center [369, 349] width 580 height 94
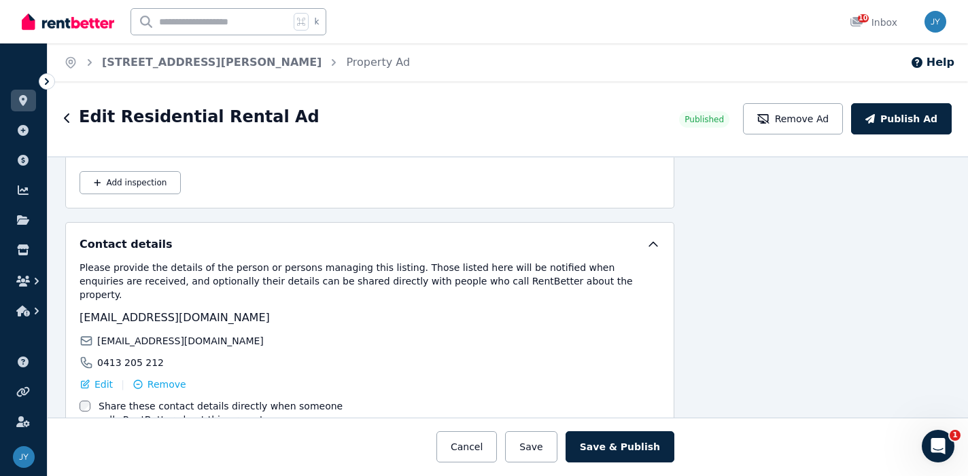
scroll to position [2351, 138]
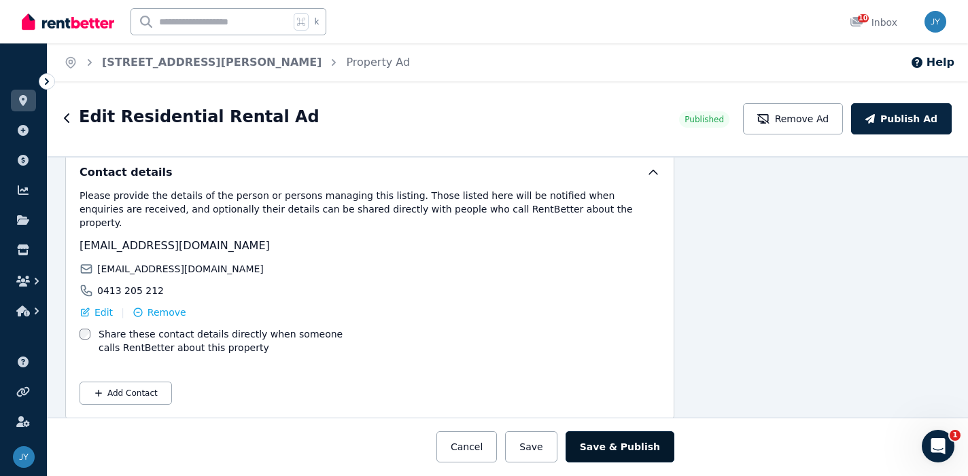
type textarea "**********"
click at [633, 439] on button "Save & Publish" at bounding box center [619, 446] width 109 height 31
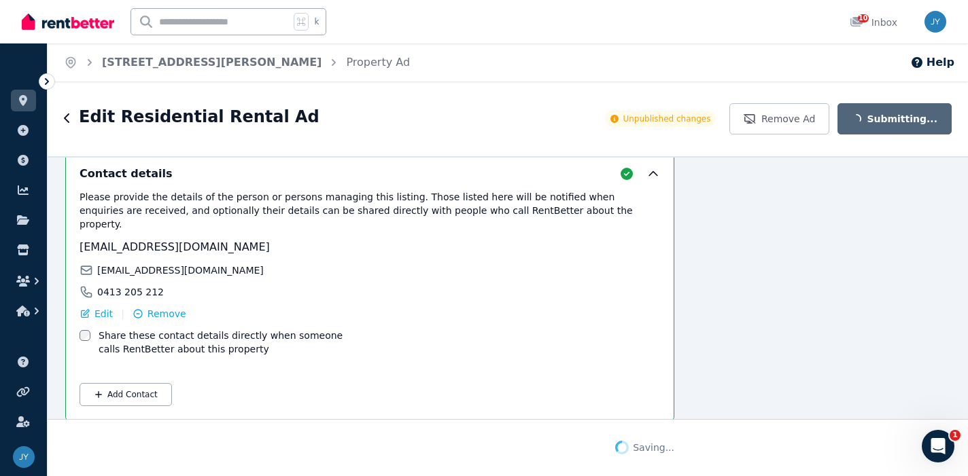
scroll to position [2457, 138]
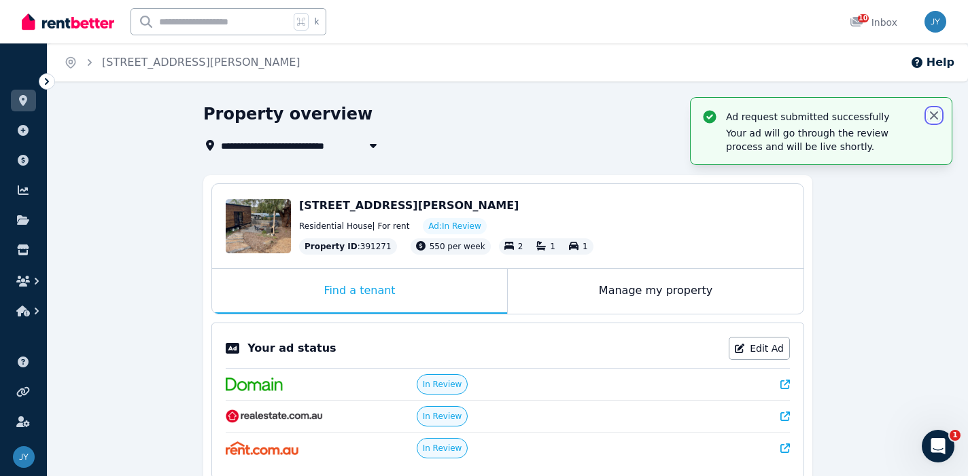
click at [927, 118] on icon "button" at bounding box center [934, 116] width 14 height 14
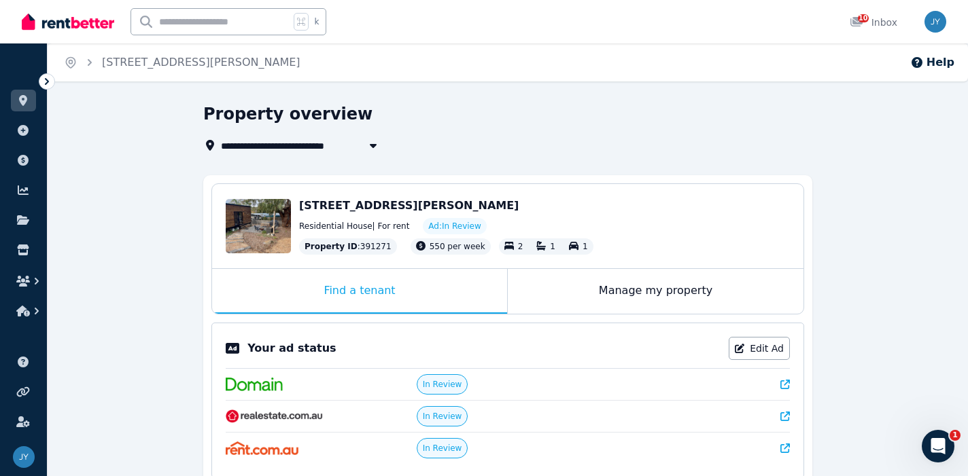
click at [58, 17] on img at bounding box center [68, 22] width 92 height 20
